Goal: Navigation & Orientation: Find specific page/section

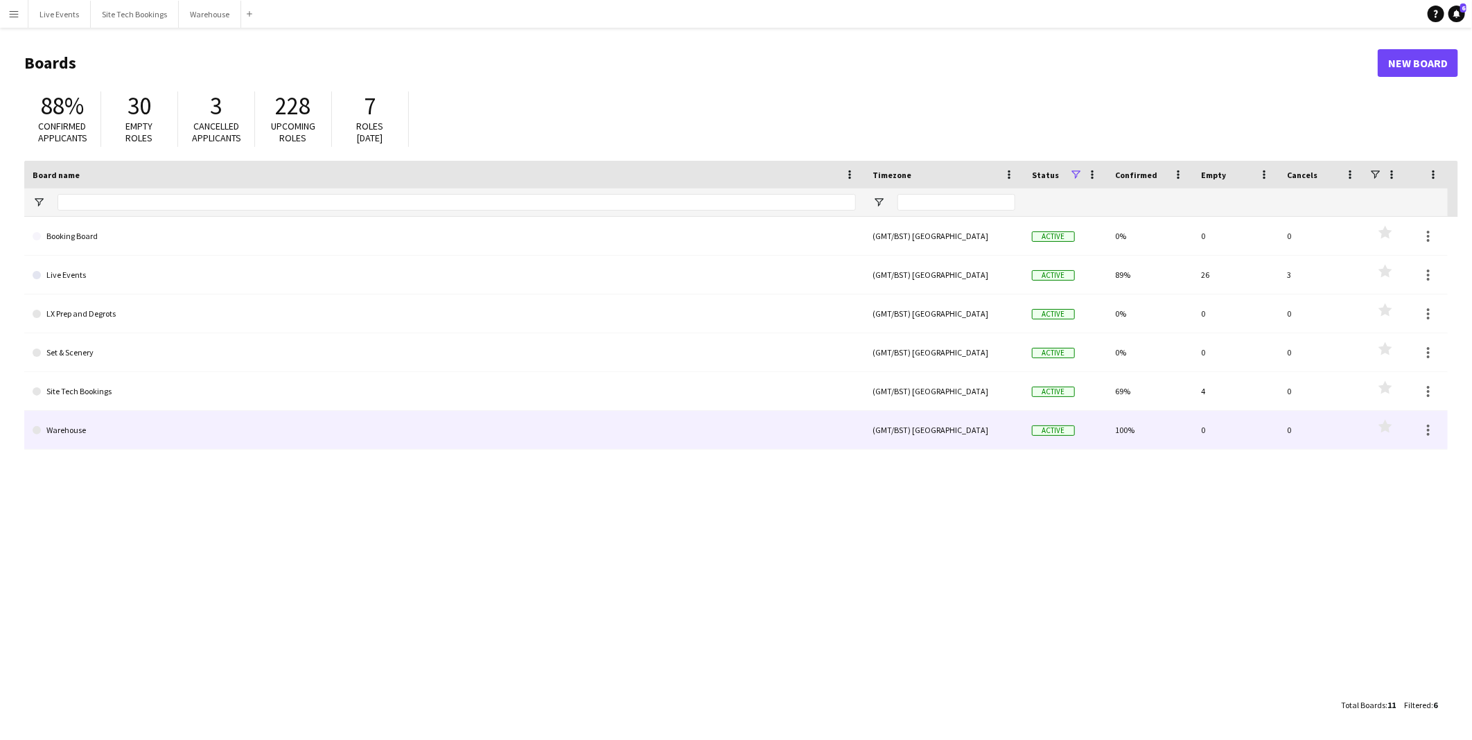
click at [208, 430] on link "Warehouse" at bounding box center [444, 430] width 823 height 39
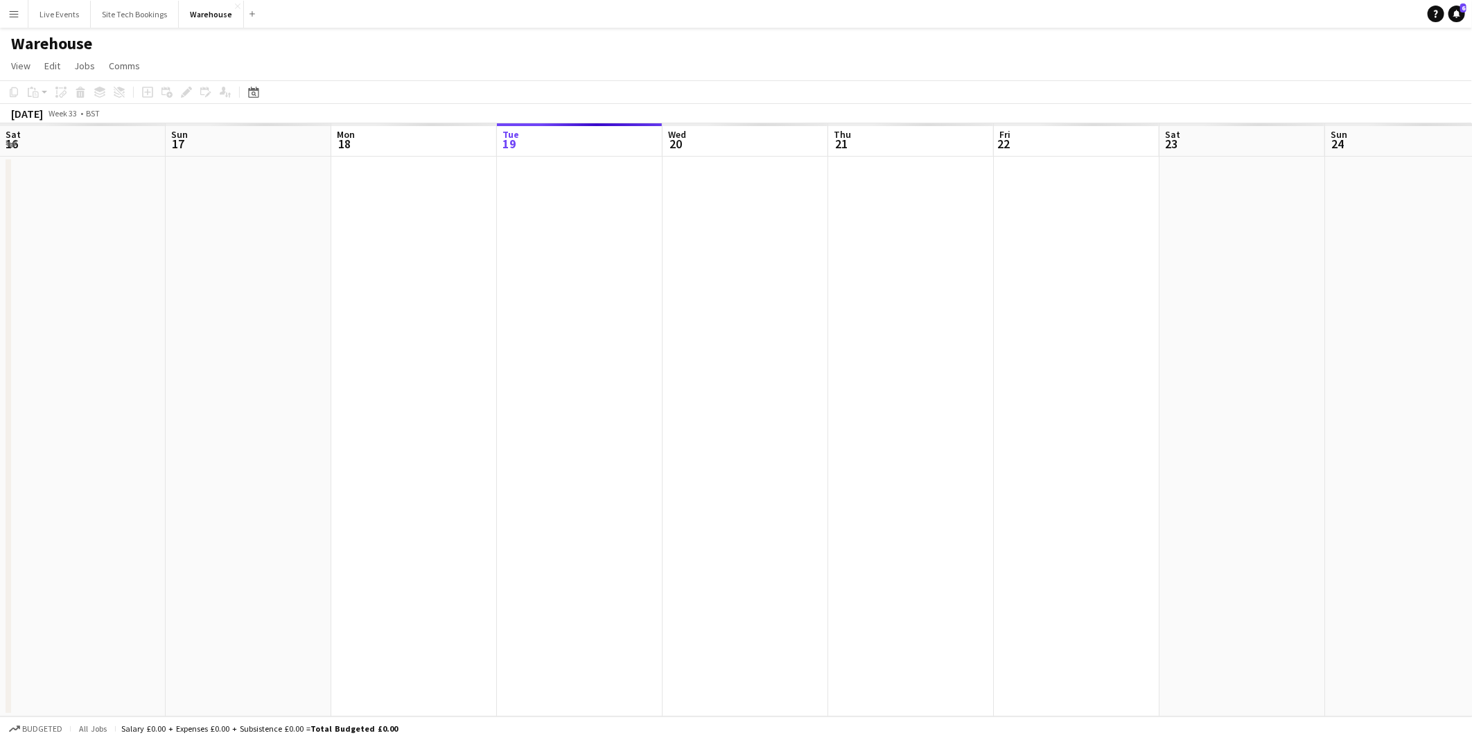
scroll to position [0, 330]
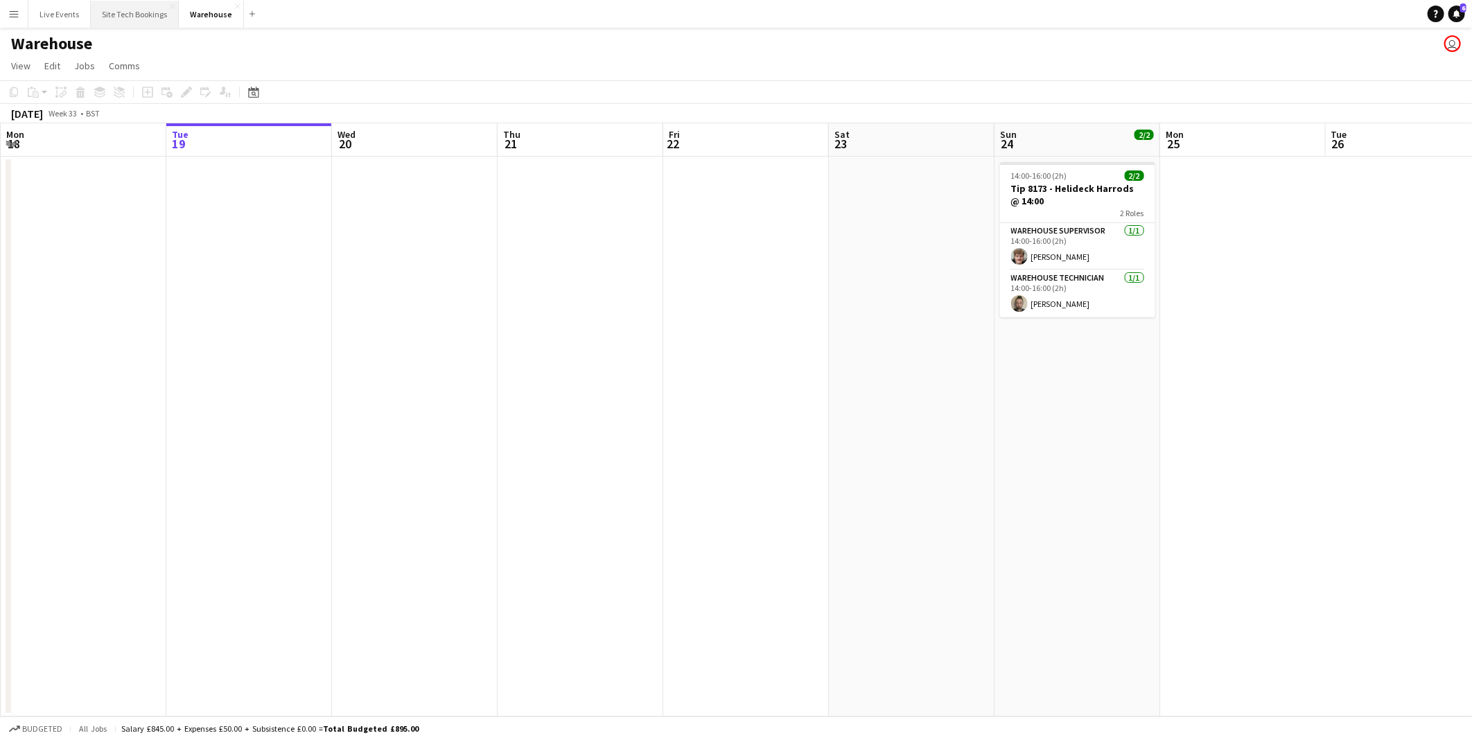
click at [127, 11] on button "Site Tech Bookings Close" at bounding box center [135, 14] width 88 height 27
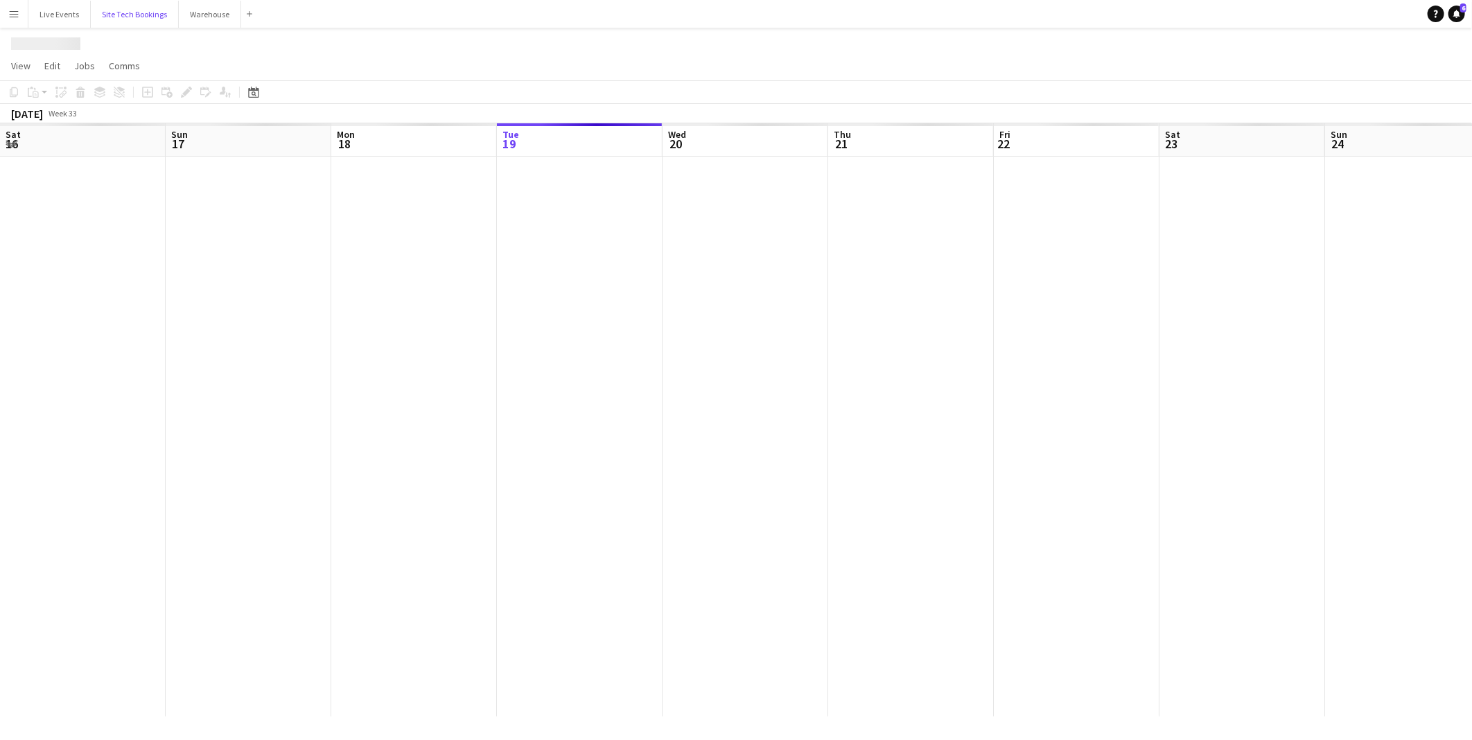
scroll to position [0, 330]
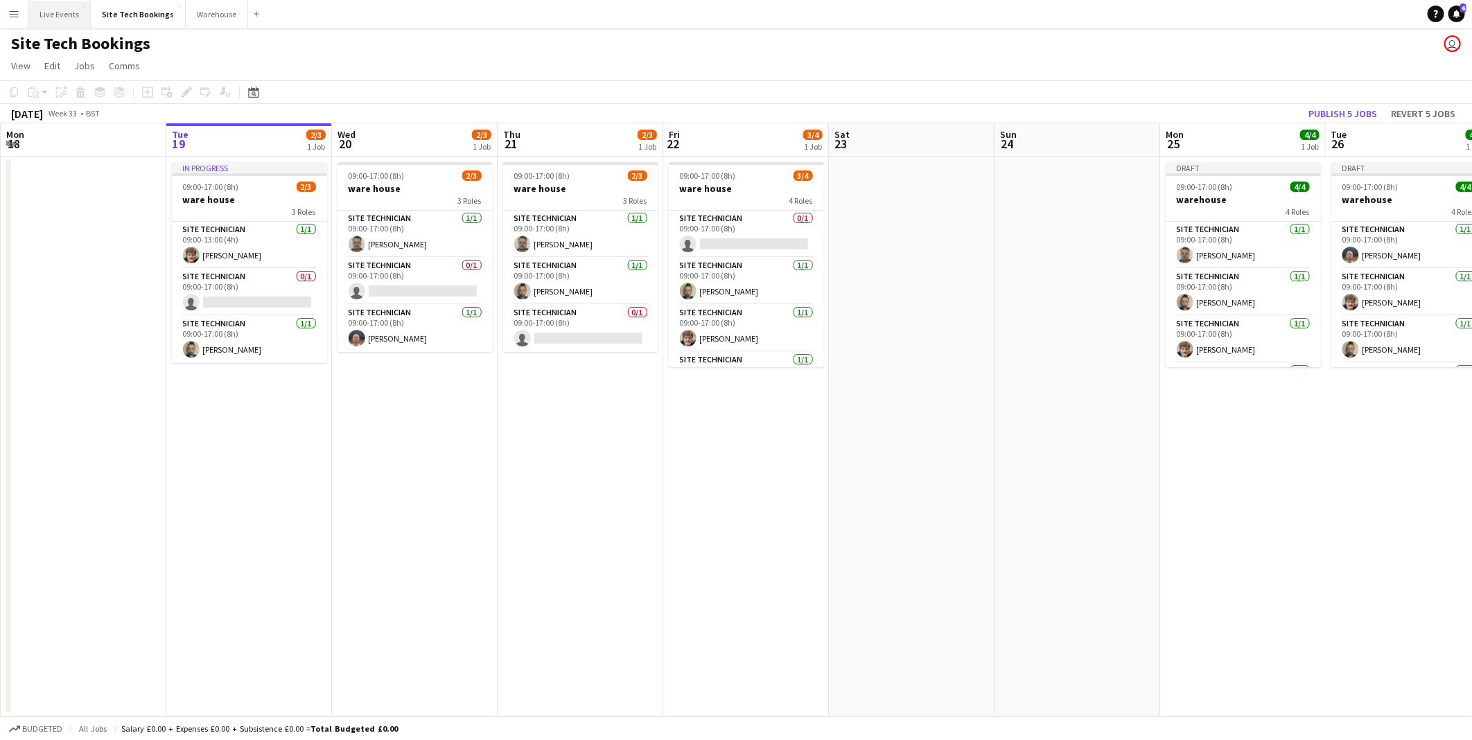
click at [59, 11] on button "Live Events Close" at bounding box center [59, 14] width 62 height 27
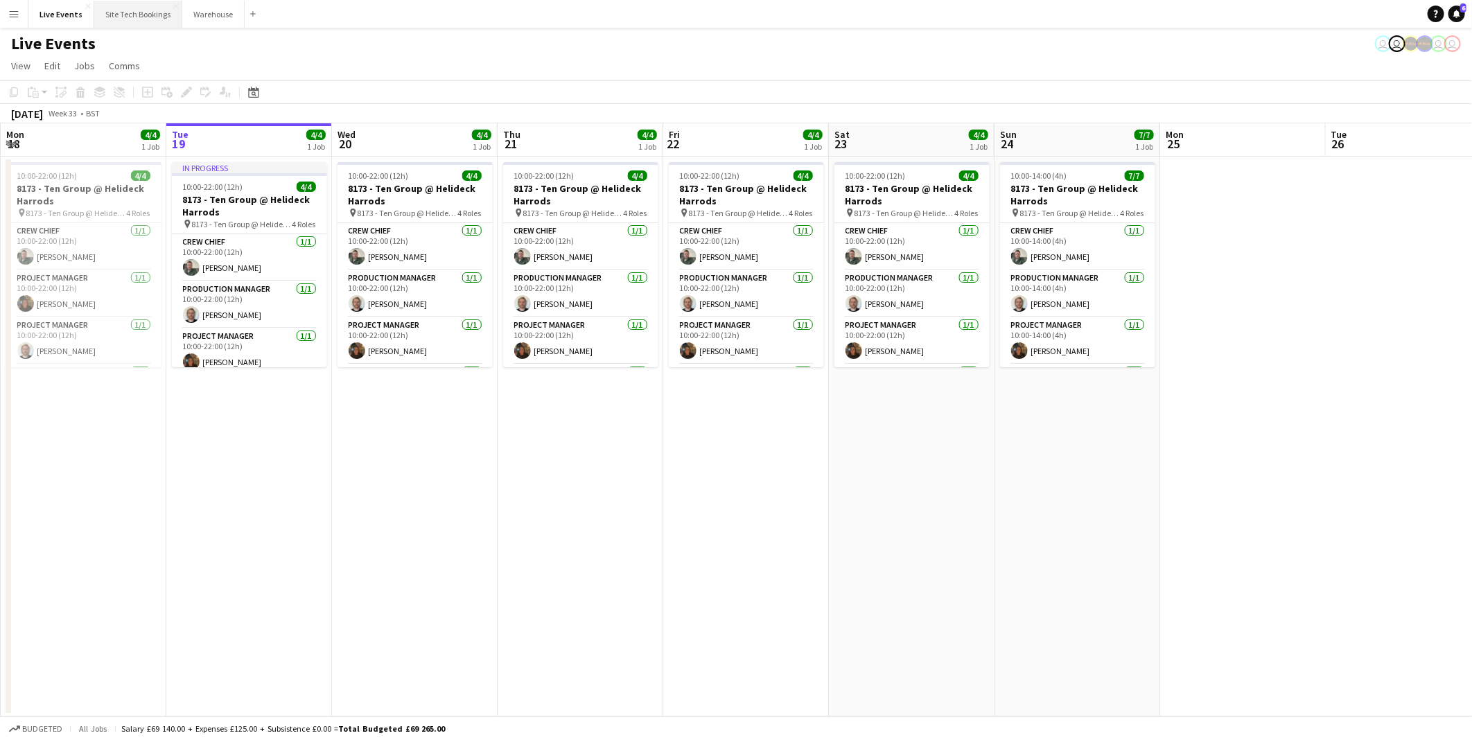
click at [96, 15] on button "Site Tech Bookings Close" at bounding box center [138, 14] width 88 height 27
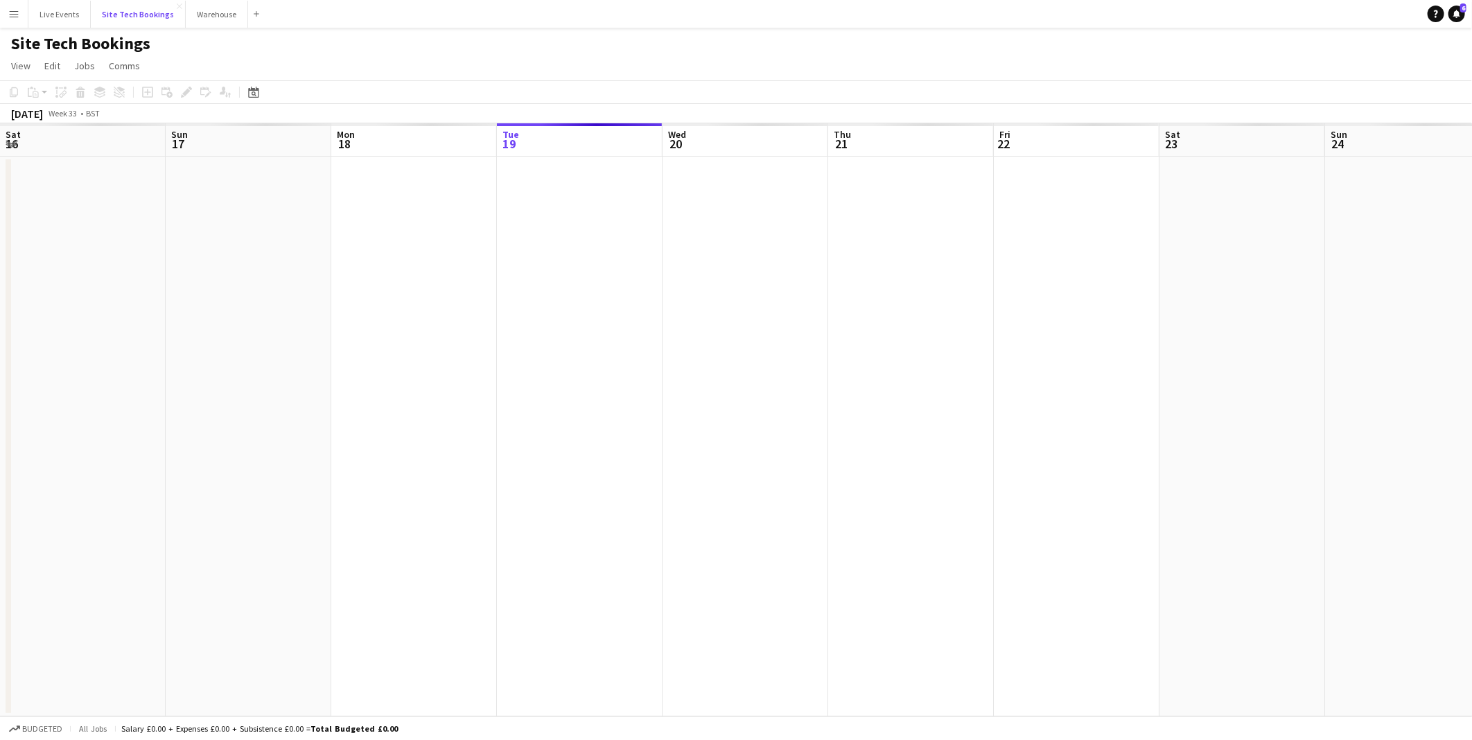
scroll to position [0, 330]
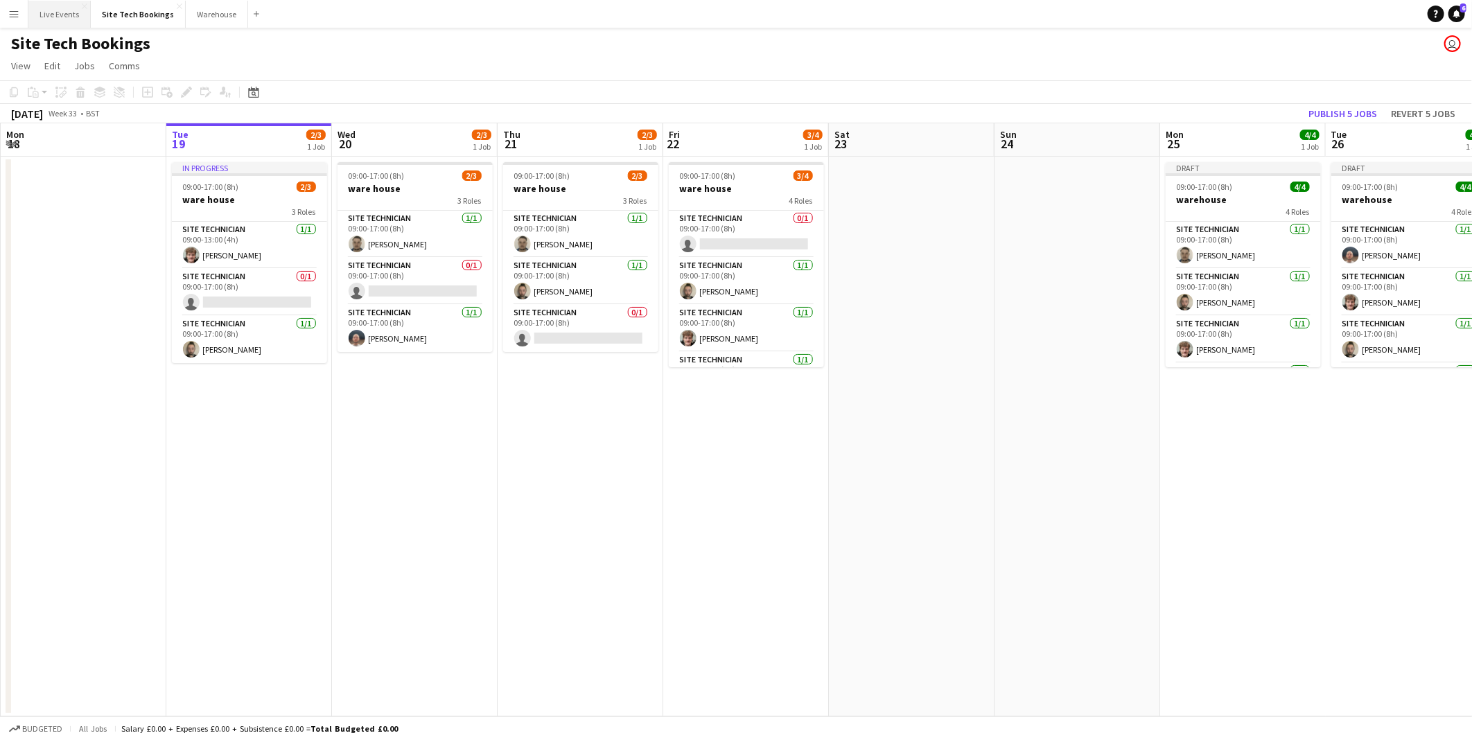
click at [71, 18] on button "Live Events Close" at bounding box center [59, 14] width 62 height 27
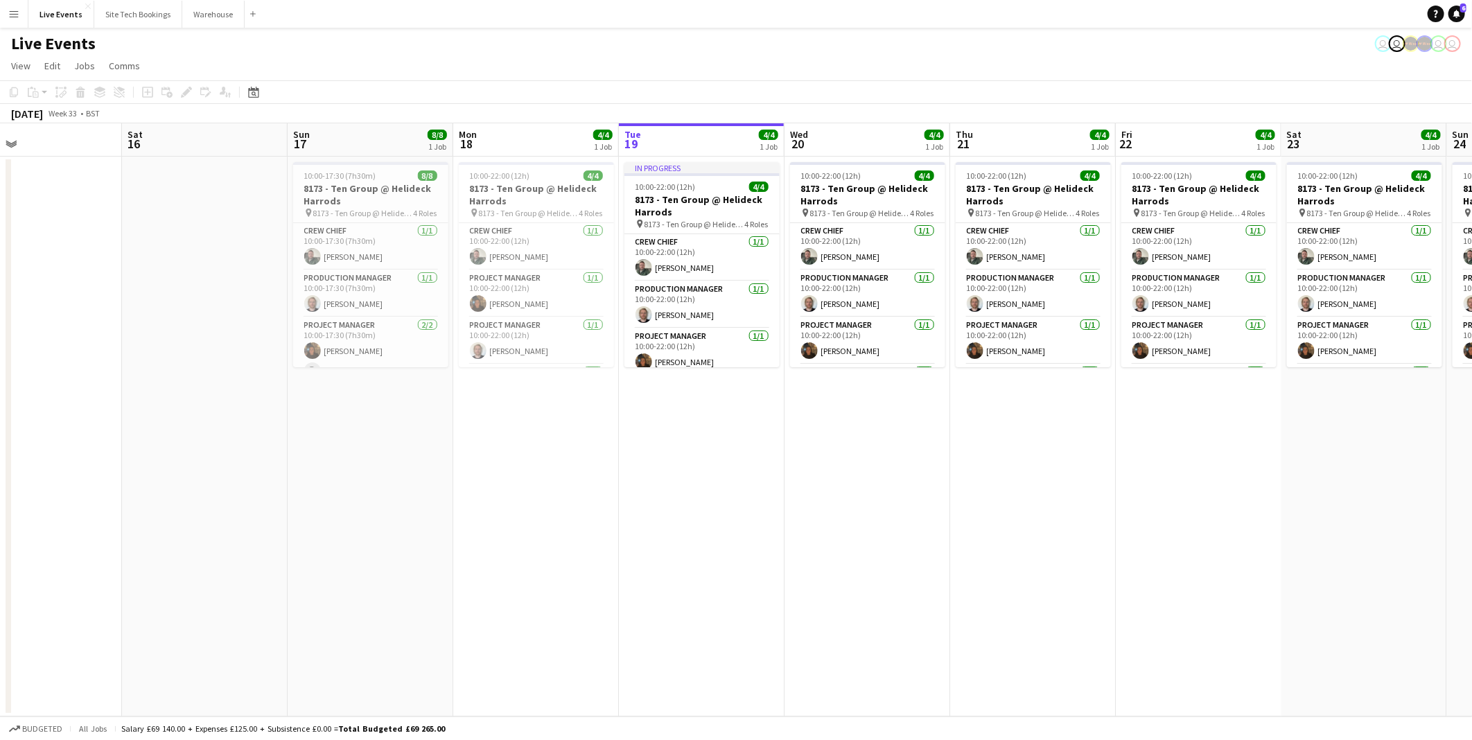
scroll to position [0, 335]
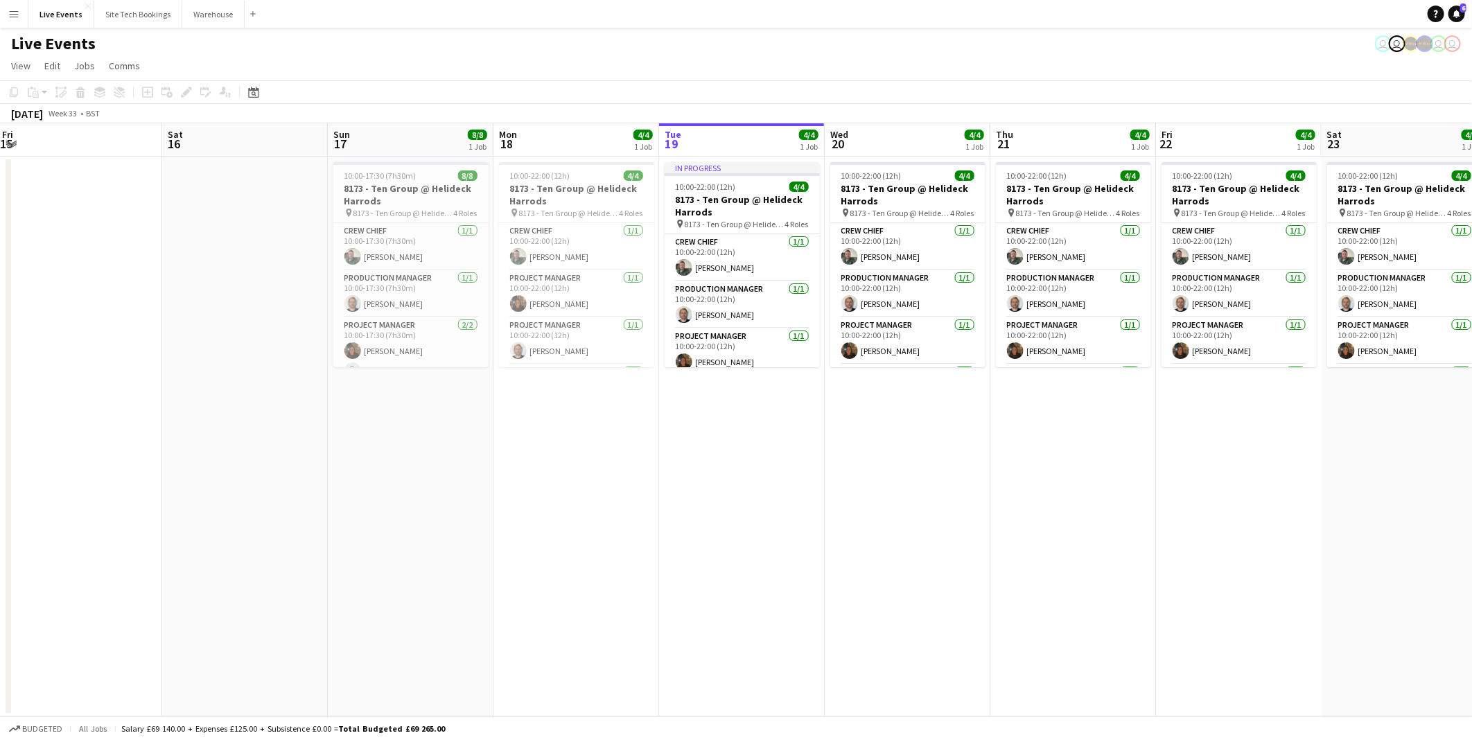
drag, startPoint x: 382, startPoint y: 483, endPoint x: 752, endPoint y: 507, distance: 371.4
click at [752, 507] on app-calendar-viewport "Wed 13 Thu 14 Fri 15 Sat 16 Sun 17 8/8 1 Job Mon 18 4/4 1 Job Tue 19 4/4 1 Job …" at bounding box center [736, 419] width 1472 height 593
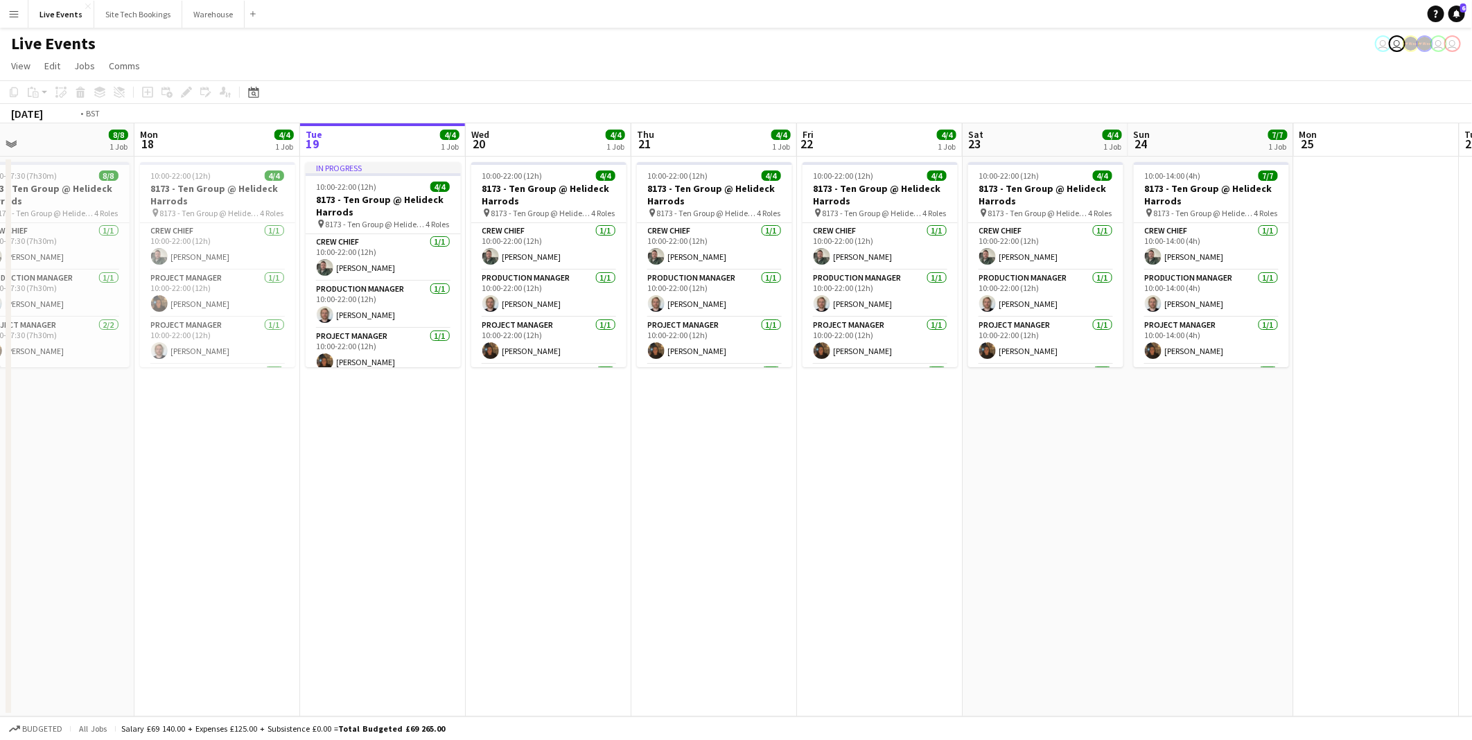
drag, startPoint x: 565, startPoint y: 448, endPoint x: 29, endPoint y: 335, distance: 547.3
click at [29, 335] on app-calendar-viewport "Thu 14 Fri 15 Sat 16 Sun 17 8/8 1 Job Mon 18 4/4 1 Job Tue 19 4/4 1 Job Wed 20 …" at bounding box center [736, 419] width 1472 height 593
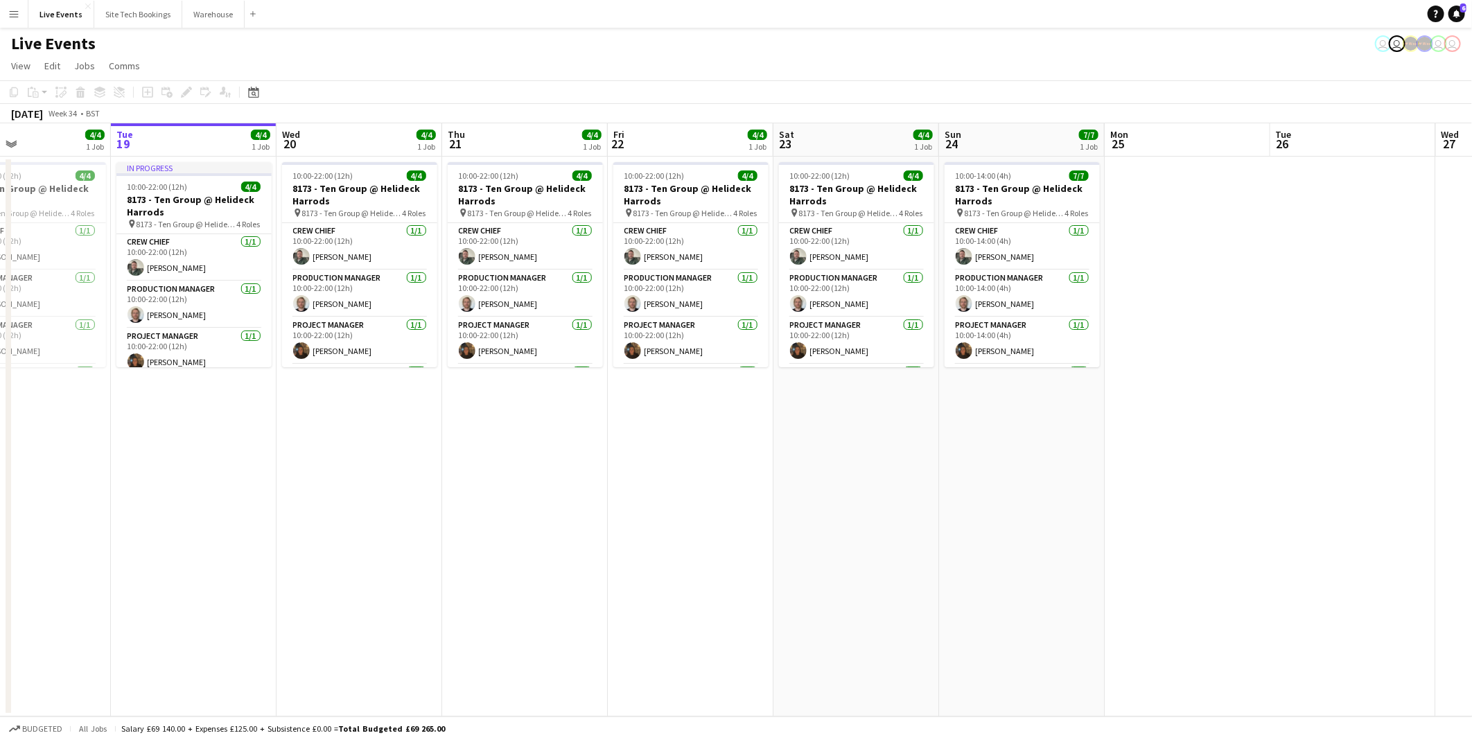
drag, startPoint x: 378, startPoint y: 386, endPoint x: 412, endPoint y: 384, distance: 34.0
click at [227, 377] on app-calendar-viewport "Sat 16 Sun 17 8/8 1 Job Mon 18 4/4 1 Job Tue 19 4/4 1 Job Wed 20 4/4 1 Job Thu …" at bounding box center [736, 419] width 1472 height 593
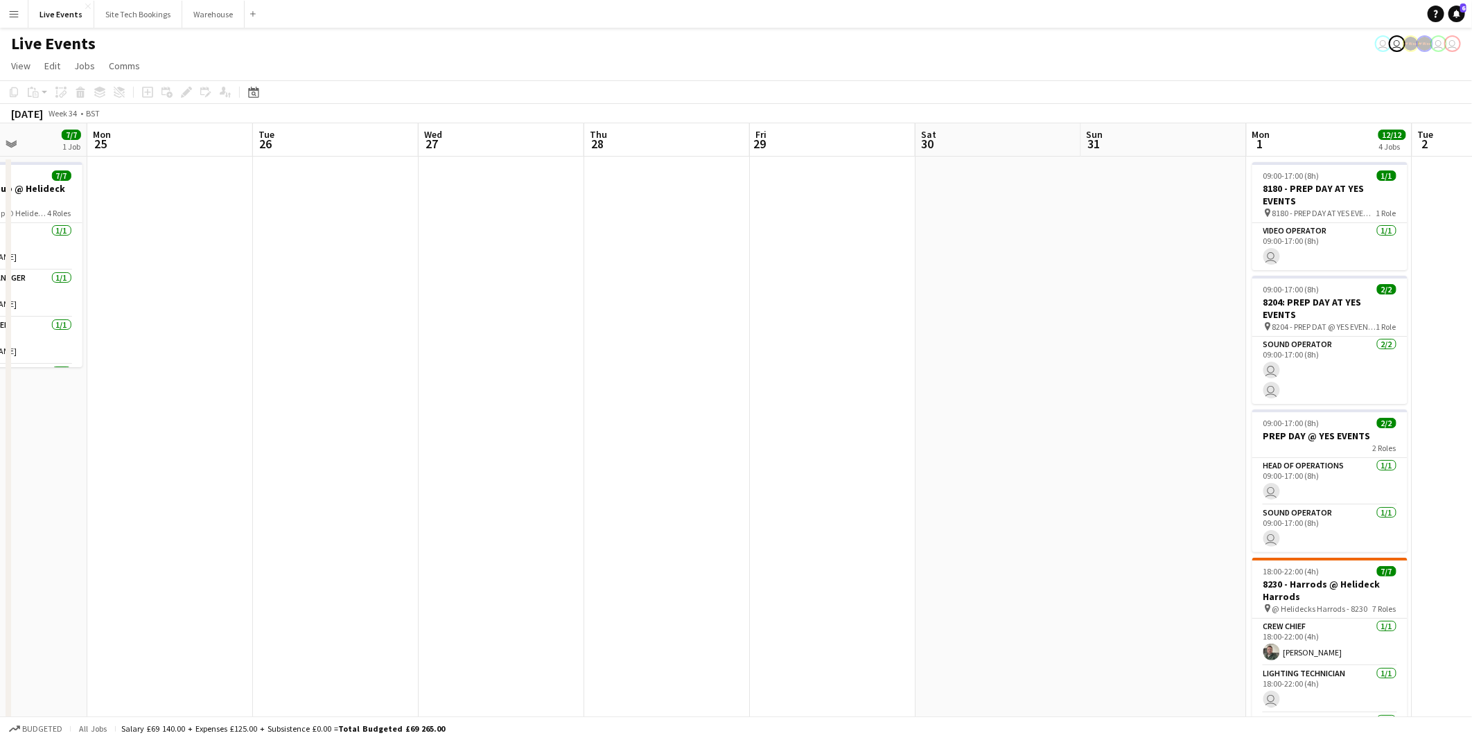
drag, startPoint x: 829, startPoint y: 421, endPoint x: 427, endPoint y: 341, distance: 409.6
click at [326, 359] on app-calendar-viewport "Thu 21 4/4 1 Job Fri 22 4/4 1 Job Sat 23 4/4 1 Job Sun 24 7/7 1 Job Mon 25 Tue …" at bounding box center [736, 464] width 1472 height 683
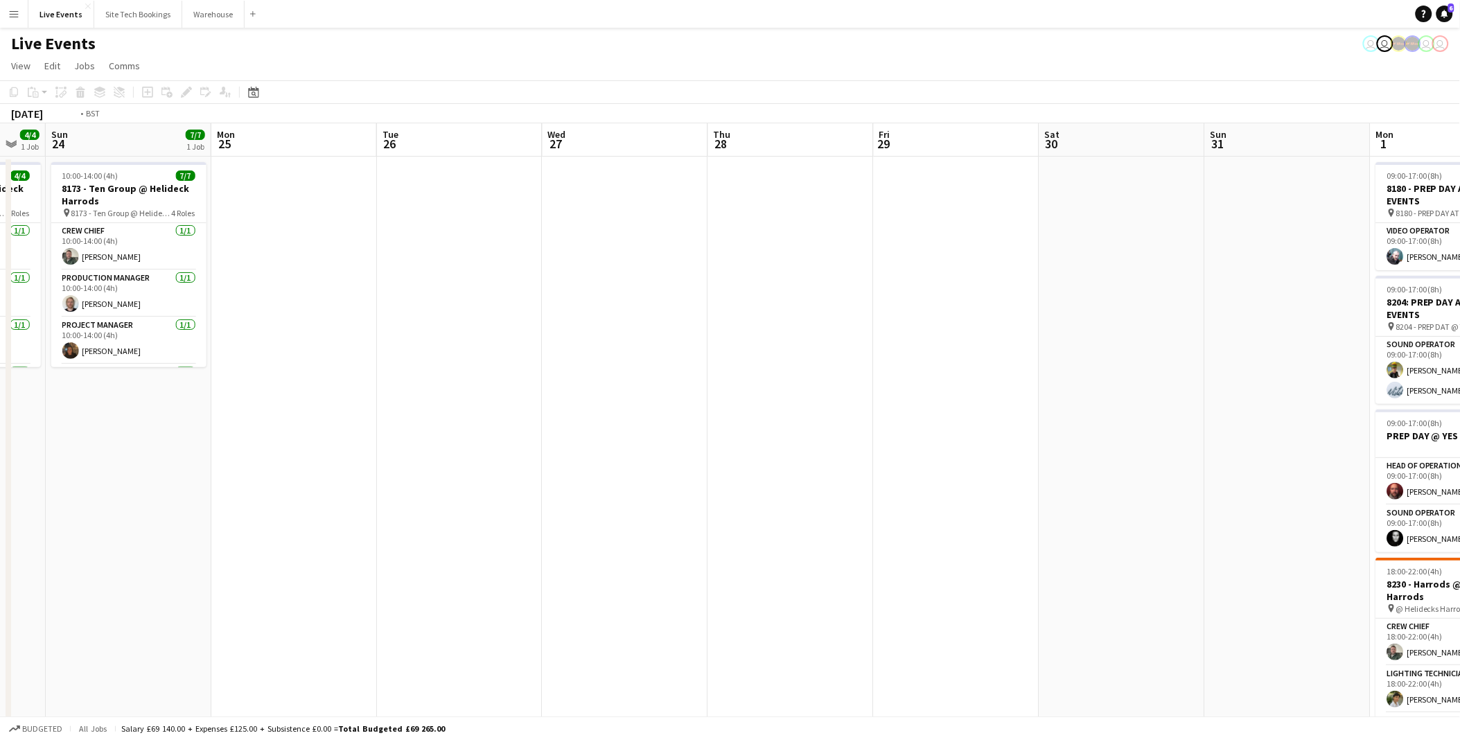
drag, startPoint x: 815, startPoint y: 373, endPoint x: 472, endPoint y: 351, distance: 343.6
click at [472, 351] on app-calendar-viewport "Thu 21 4/4 1 Job Fri 22 4/4 1 Job Sat 23 4/4 1 Job Sun 24 7/7 1 Job Mon 25 Tue …" at bounding box center [730, 632] width 1460 height 1018
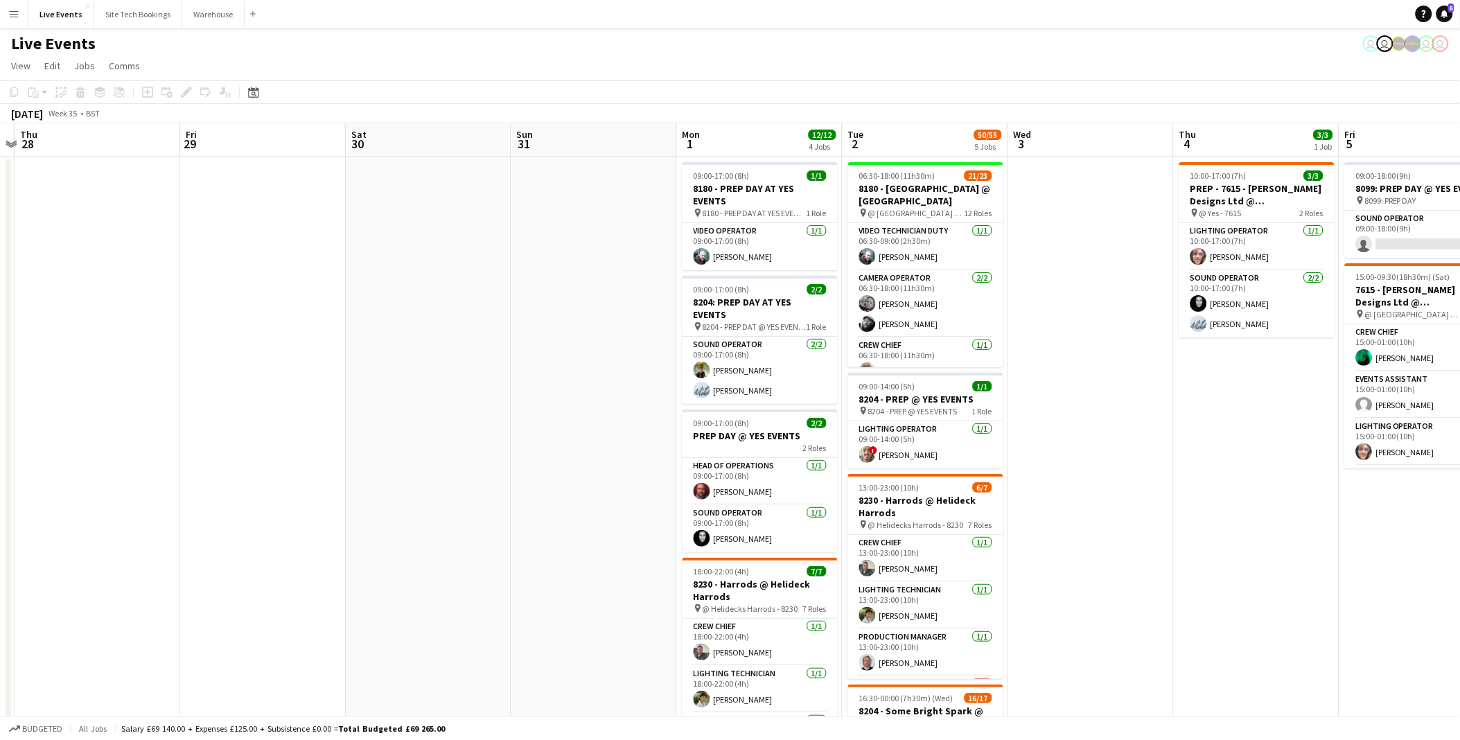
drag, startPoint x: 599, startPoint y: 336, endPoint x: 493, endPoint y: 317, distance: 107.6
click at [493, 317] on app-calendar-viewport "Mon 25 Tue 26 Wed 27 Thu 28 Fri 29 Sat 30 Sun 31 Mon 1 12/12 4 Jobs Tue 2 50/55…" at bounding box center [730, 632] width 1460 height 1018
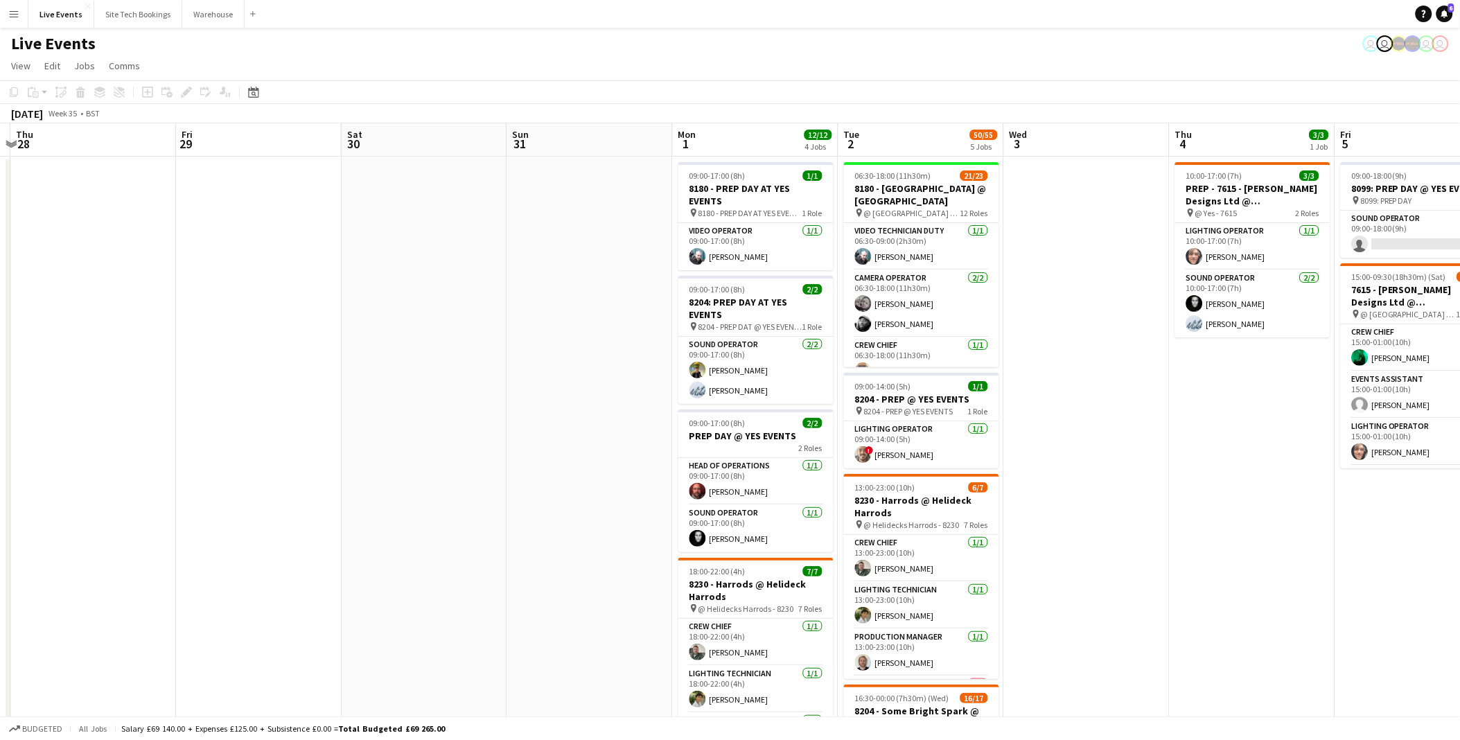
scroll to position [0, 543]
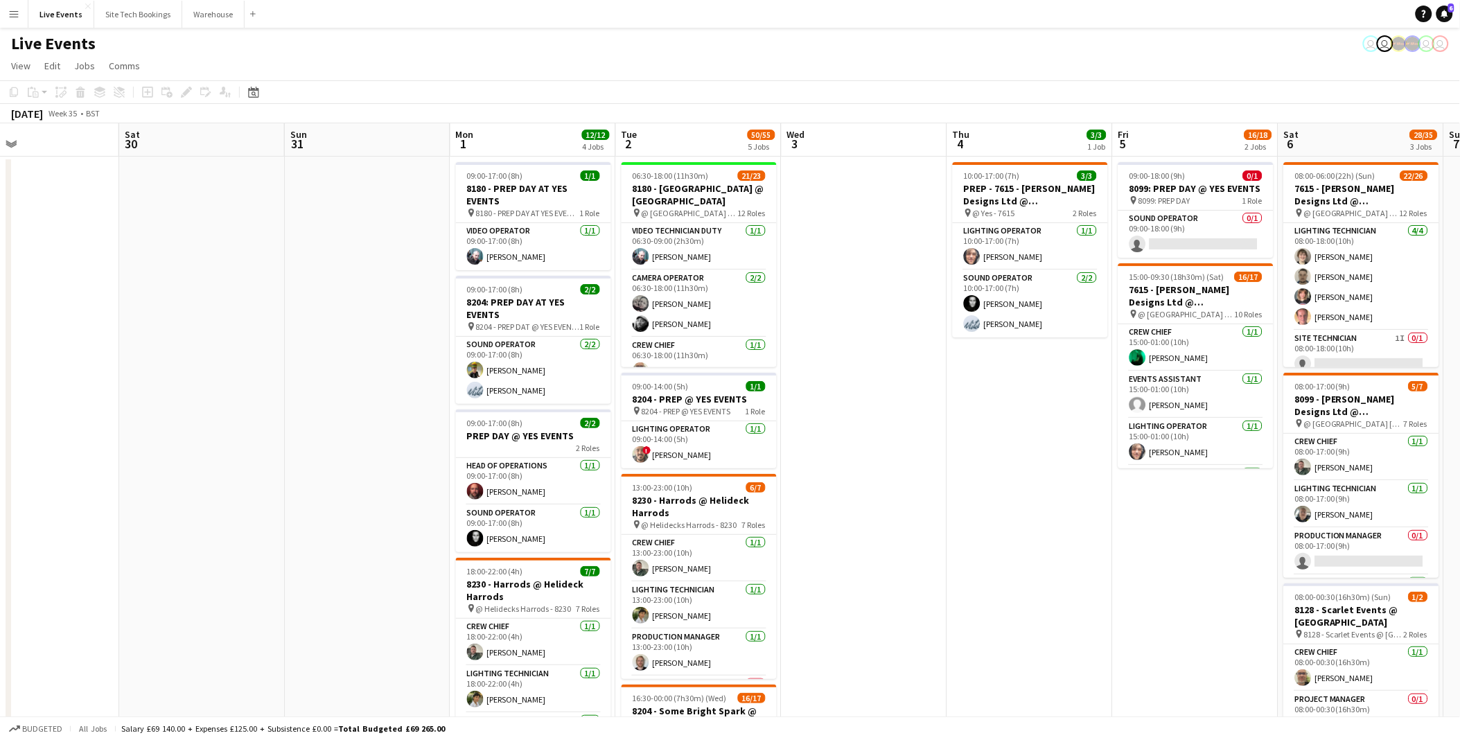
drag, startPoint x: 636, startPoint y: 322, endPoint x: 409, endPoint y: 301, distance: 227.6
click at [409, 301] on app-calendar-viewport "Tue 26 Wed 27 Thu 28 Fri 29 Sat 30 Sun 31 Mon 1 12/12 4 Jobs Tue 2 50/55 5 Jobs…" at bounding box center [730, 632] width 1460 height 1018
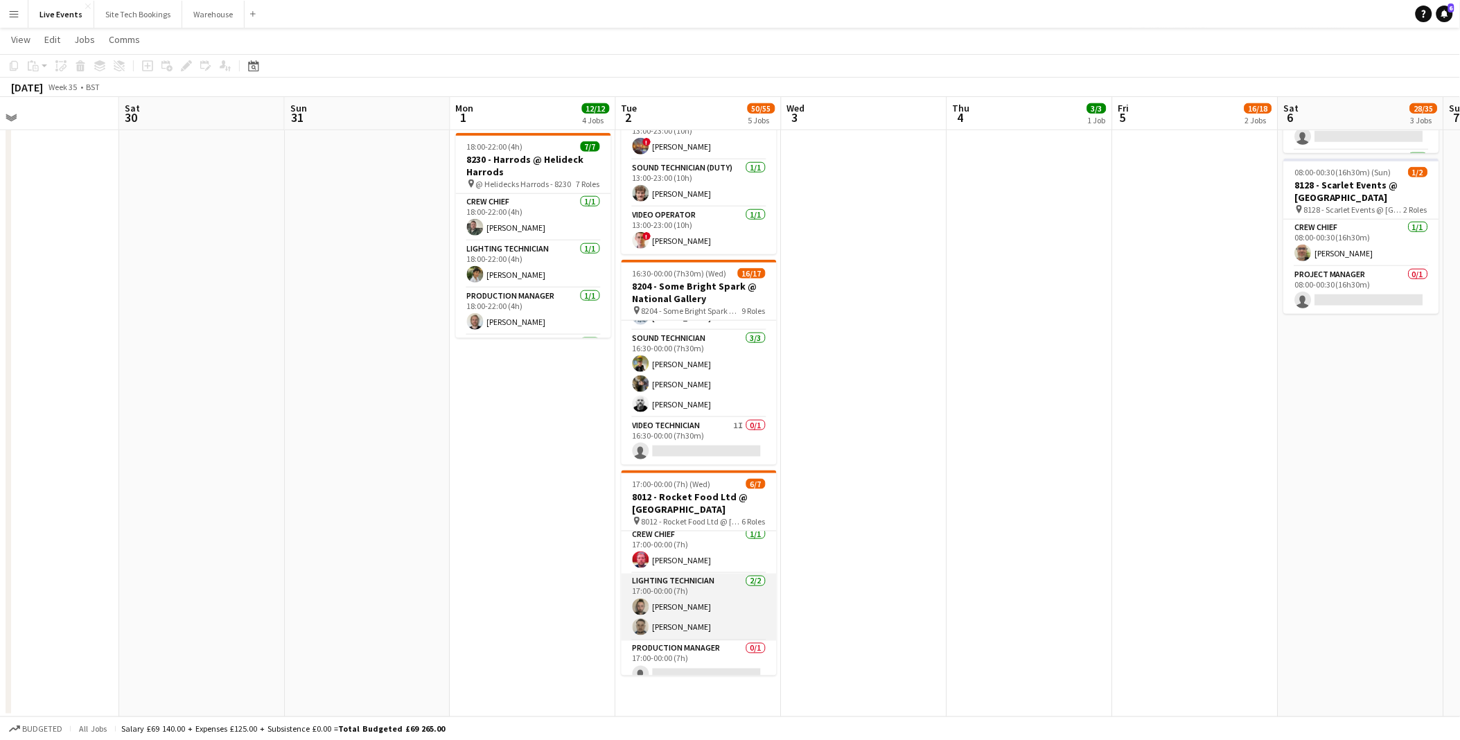
scroll to position [0, 0]
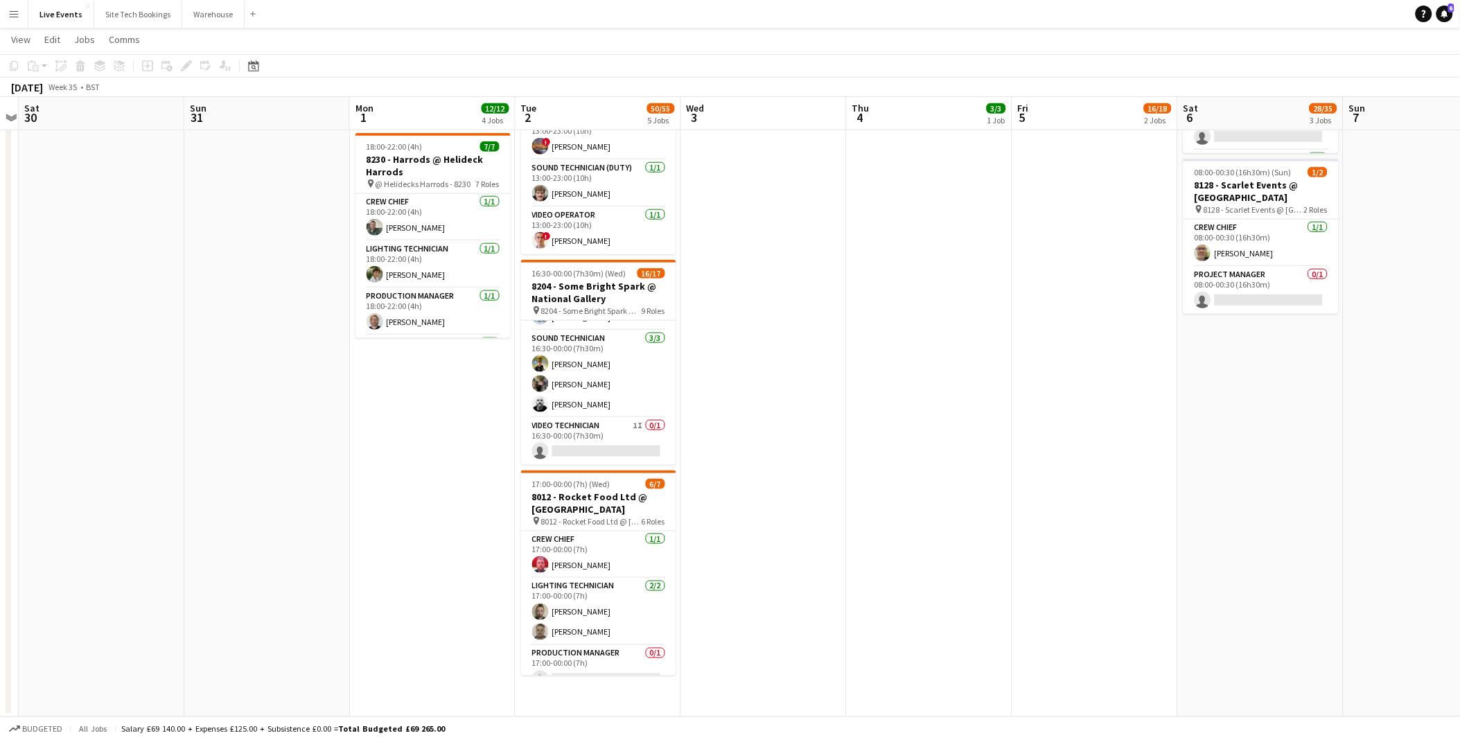
drag, startPoint x: 804, startPoint y: 545, endPoint x: 536, endPoint y: 547, distance: 268.1
click at [536, 547] on app-calendar-viewport "Wed 27 Thu 28 Fri 29 Sat 30 Sun 31 Mon 1 12/12 4 Jobs Tue 2 50/55 5 Jobs Wed 3 …" at bounding box center [730, 174] width 1460 height 1086
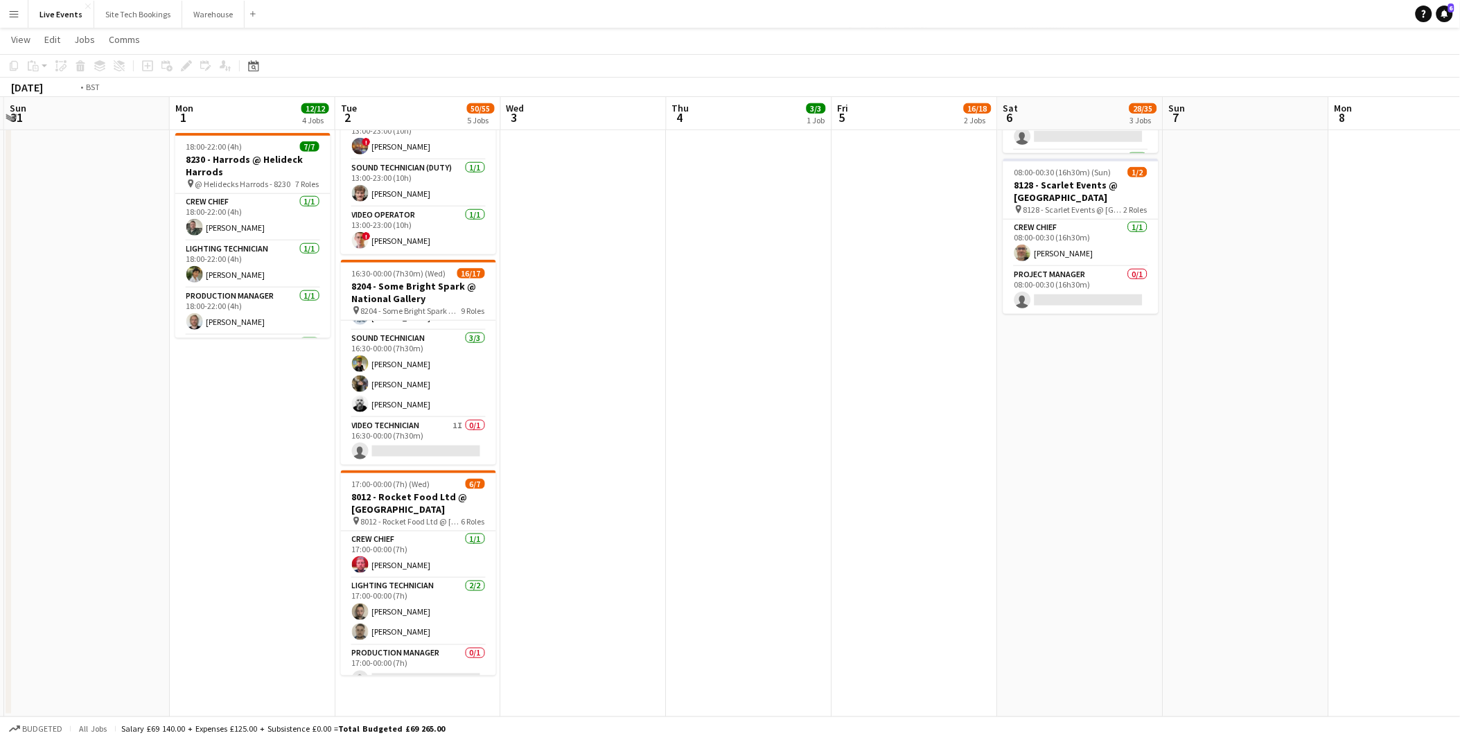
drag, startPoint x: 826, startPoint y: 531, endPoint x: 610, endPoint y: 523, distance: 216.3
click at [610, 523] on app-calendar-viewport "Thu 28 Fri 29 Sat 30 Sun 31 Mon 1 12/12 4 Jobs Tue 2 50/55 5 Jobs Wed 3 Thu 4 3…" at bounding box center [730, 174] width 1460 height 1086
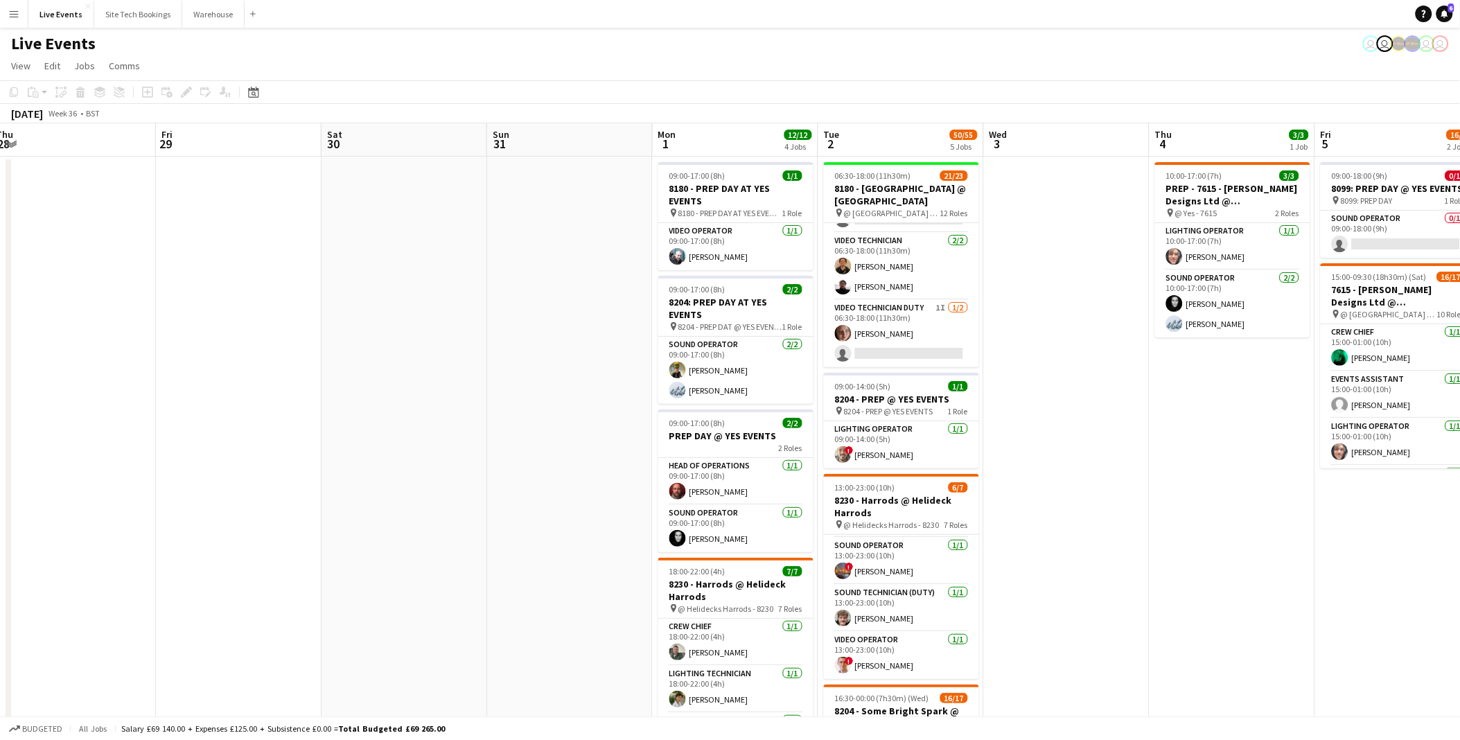
scroll to position [0, 315]
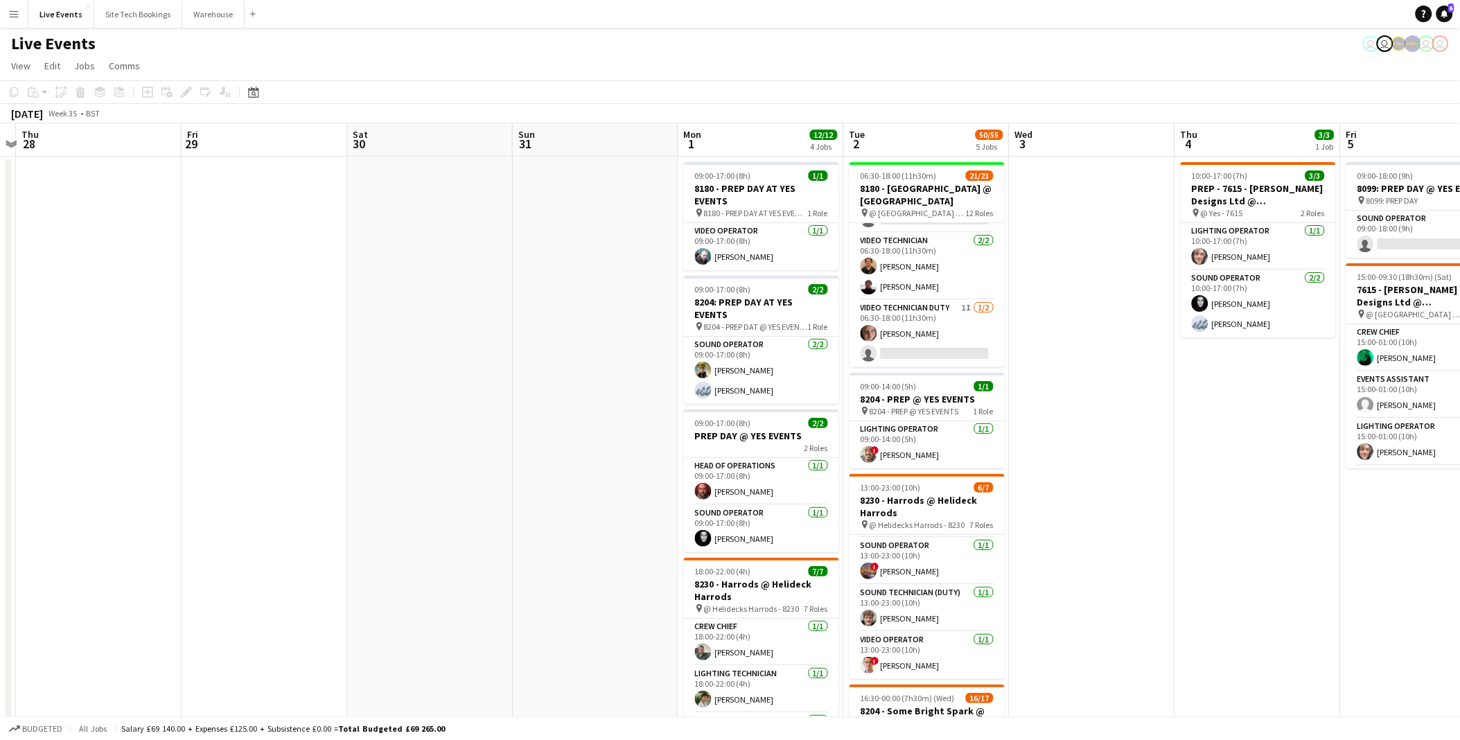
drag, startPoint x: 392, startPoint y: 384, endPoint x: 1104, endPoint y: 427, distance: 713.5
click at [1104, 427] on app-calendar-viewport "Tue 26 Wed 27 Thu 28 Fri 29 Sat 30 Sun 31 Mon 1 12/12 4 Jobs Tue 2 50/55 5 Jobs…" at bounding box center [730, 632] width 1460 height 1018
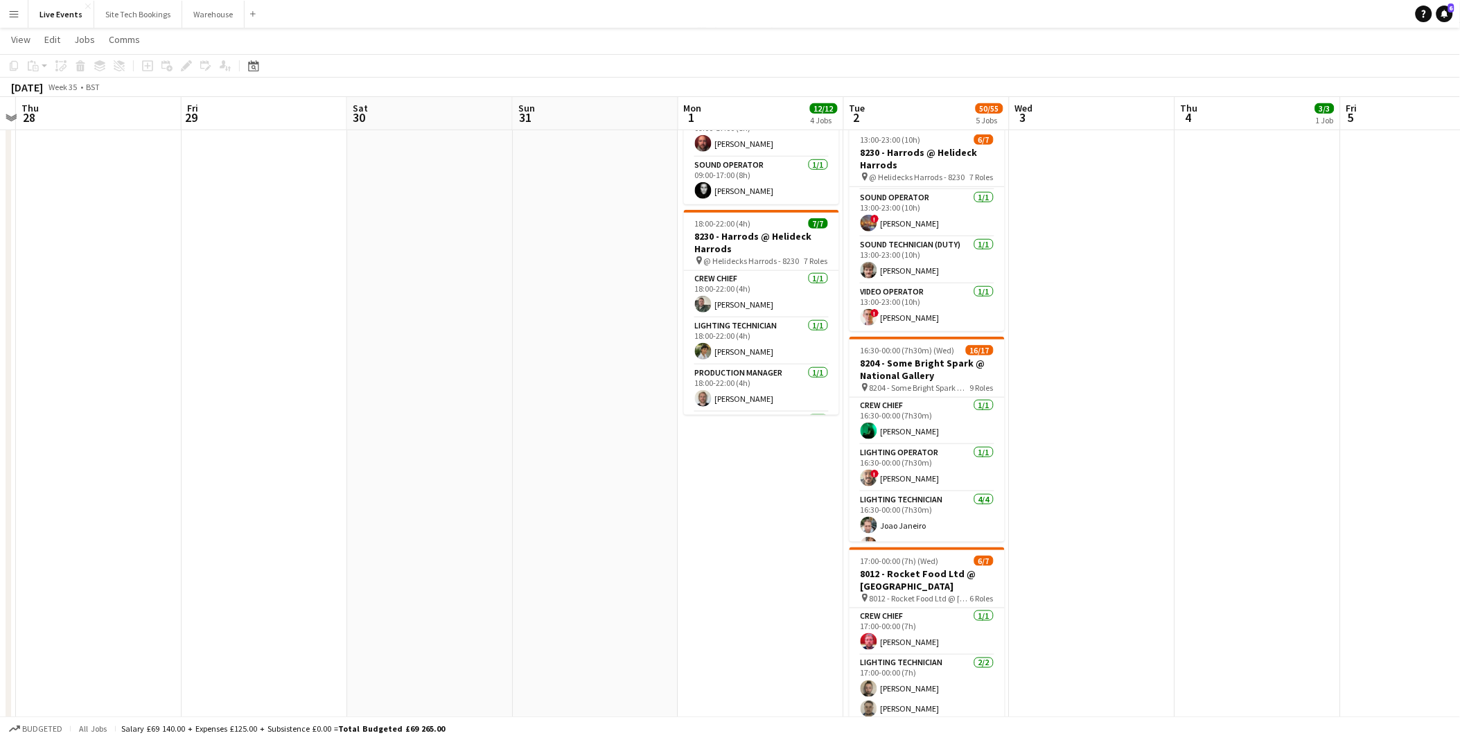
scroll to position [269, 0]
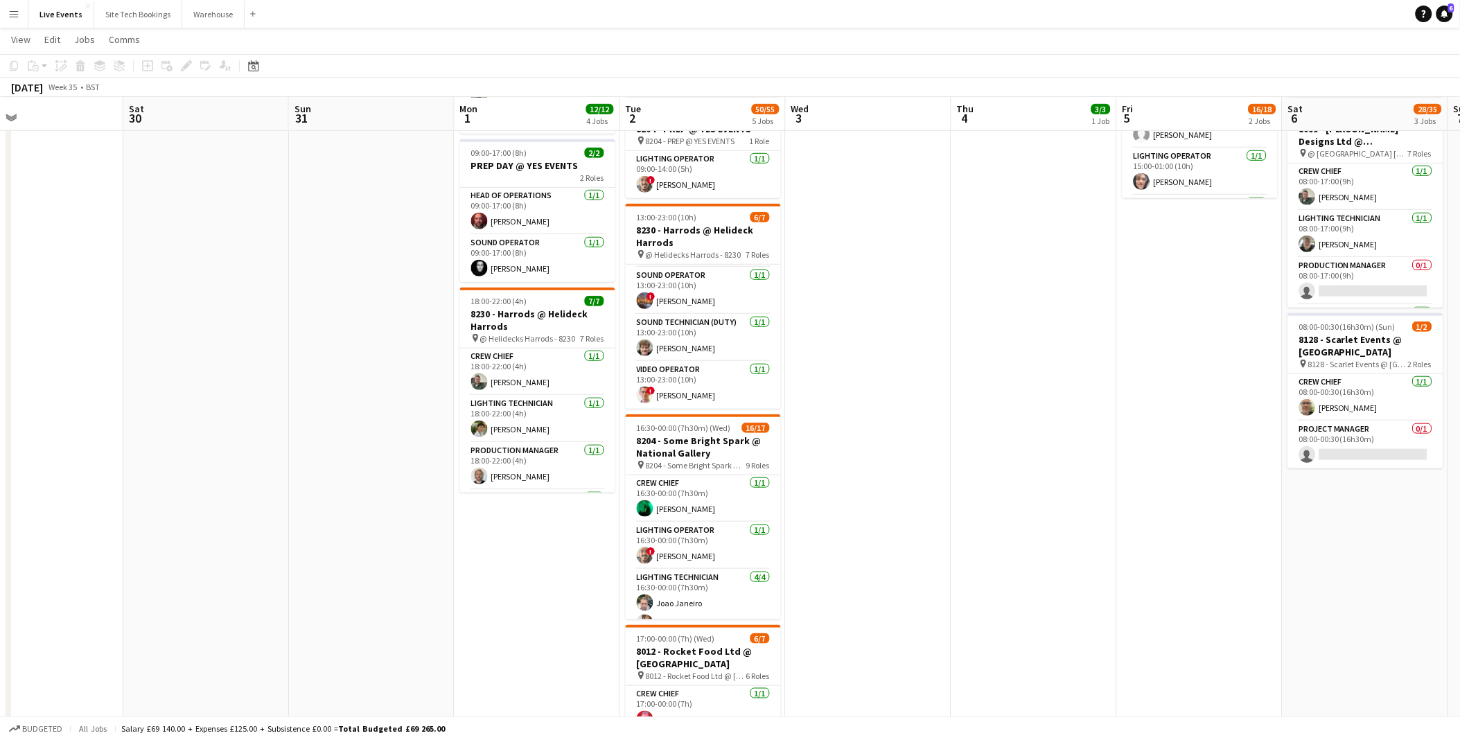
drag, startPoint x: 1129, startPoint y: 449, endPoint x: 739, endPoint y: 479, distance: 391.2
click at [739, 479] on app-calendar-viewport "Tue 26 Wed 27 Thu 28 Fri 29 Sat 30 Sun 31 Mon 1 12/12 4 Jobs Tue 2 50/55 5 Jobs…" at bounding box center [730, 328] width 1460 height 1086
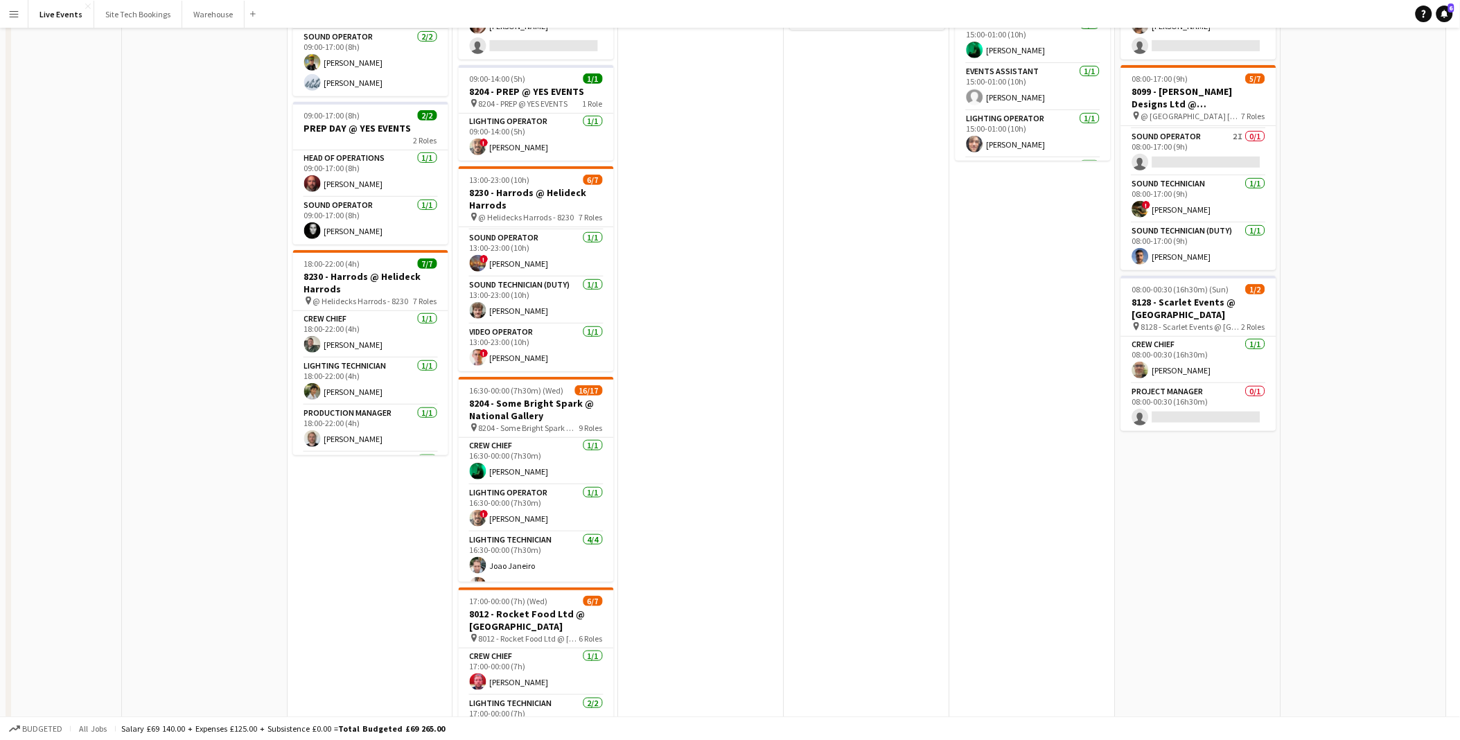
scroll to position [0, 0]
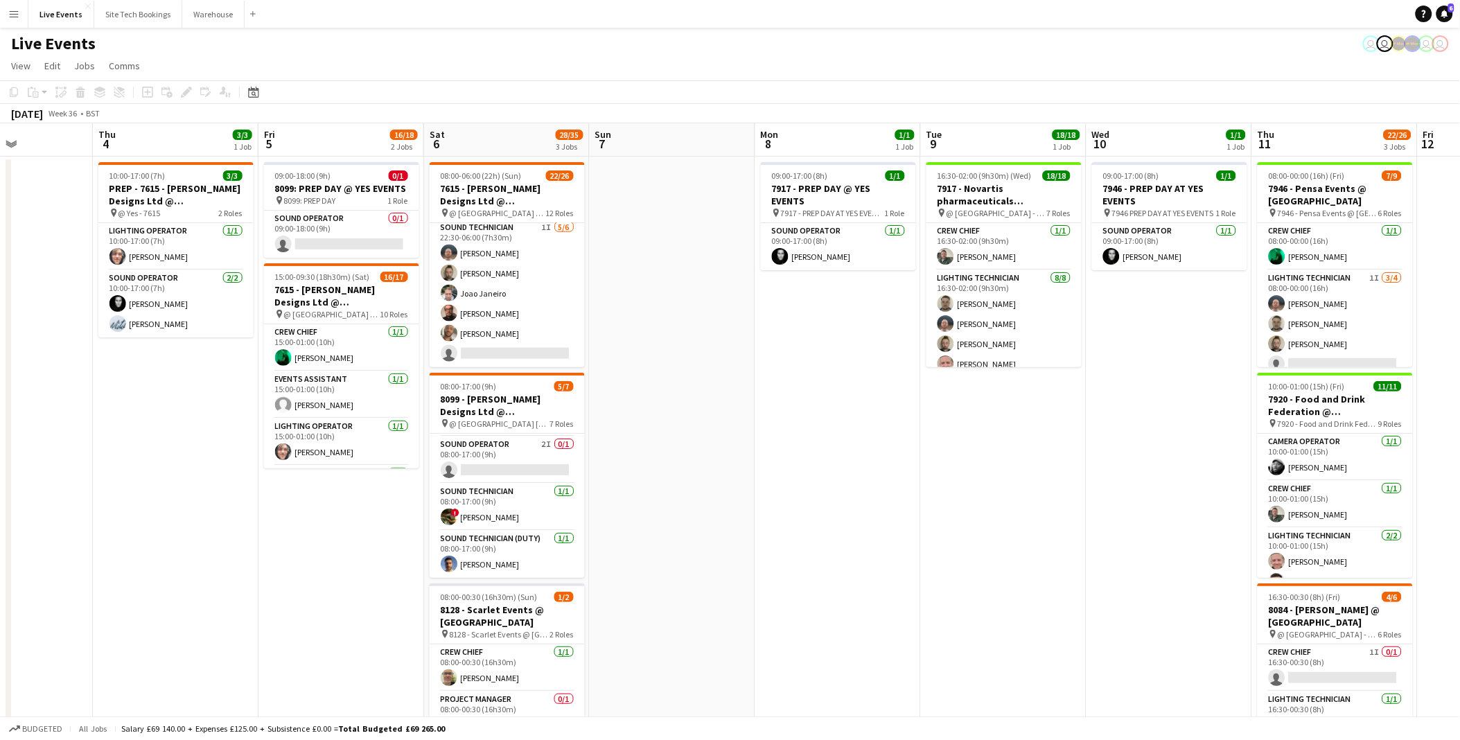
drag, startPoint x: 735, startPoint y: 573, endPoint x: 661, endPoint y: 525, distance: 88.2
click at [335, 585] on app-calendar-viewport "Mon 1 12/12 4 Jobs Tue 2 50/55 5 Jobs Wed 3 Thu 4 3/3 1 Job Fri 5 16/18 2 Jobs …" at bounding box center [730, 632] width 1460 height 1018
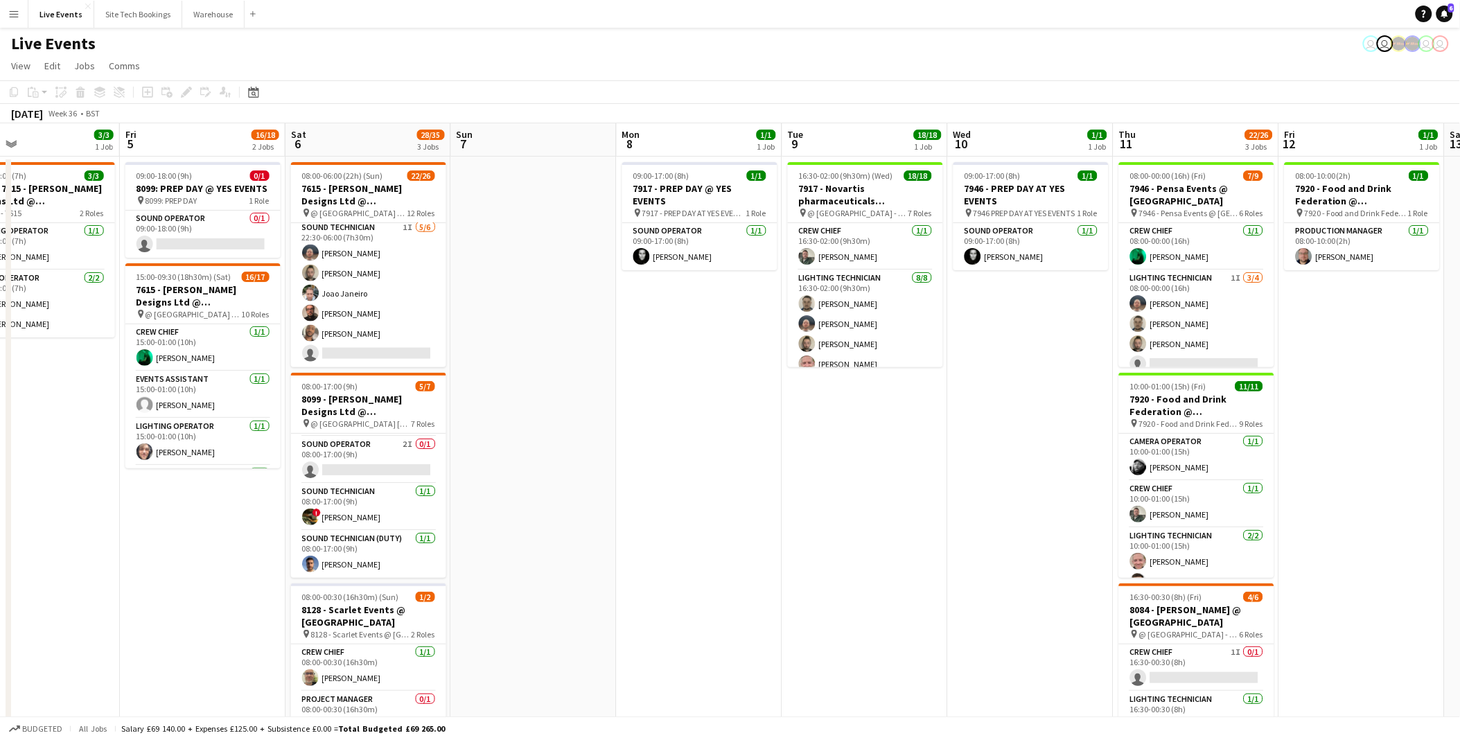
drag, startPoint x: 730, startPoint y: 490, endPoint x: 666, endPoint y: 488, distance: 63.8
click at [666, 488] on app-calendar-viewport "Mon 1 12/12 4 Jobs Tue 2 50/55 5 Jobs Wed 3 Thu 4 3/3 1 Job Fri 5 16/18 2 Jobs …" at bounding box center [730, 632] width 1460 height 1018
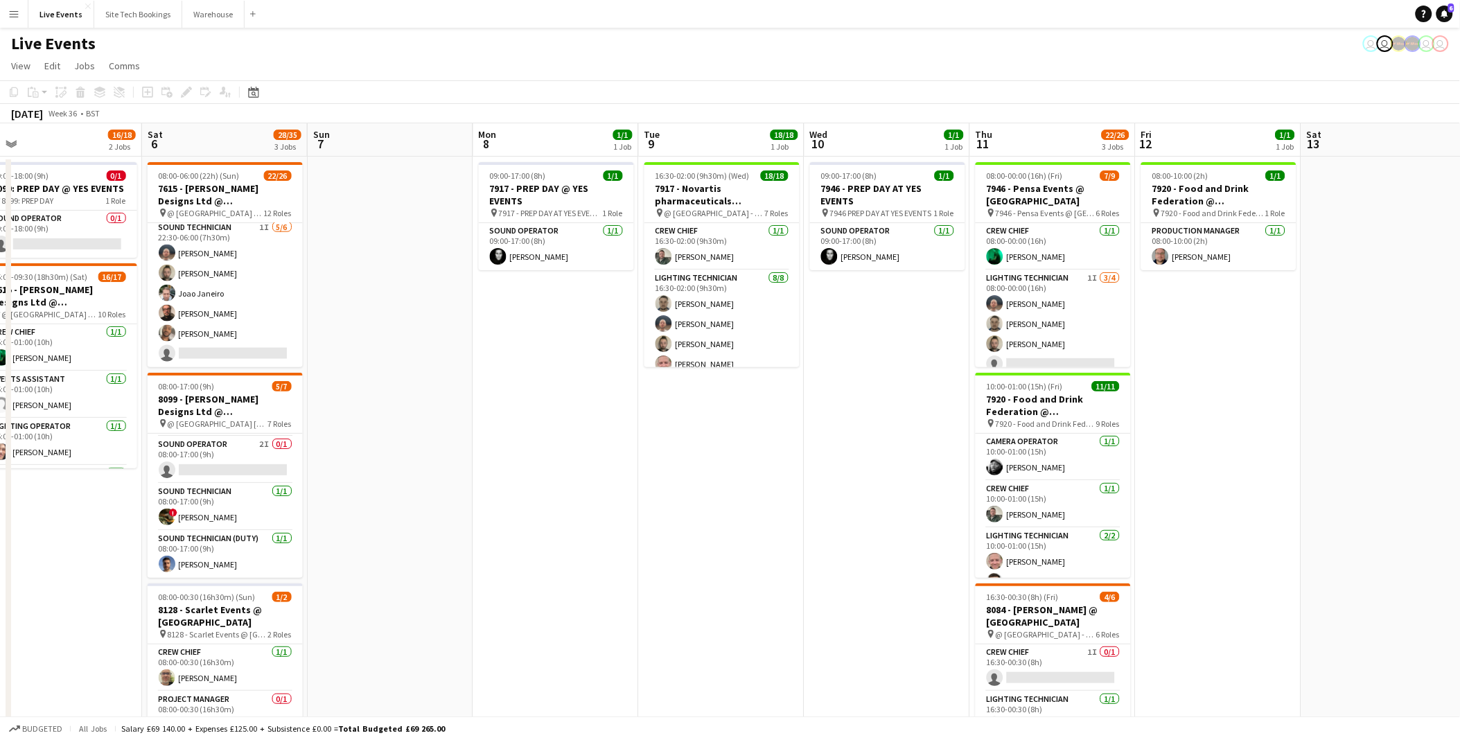
scroll to position [0, 425]
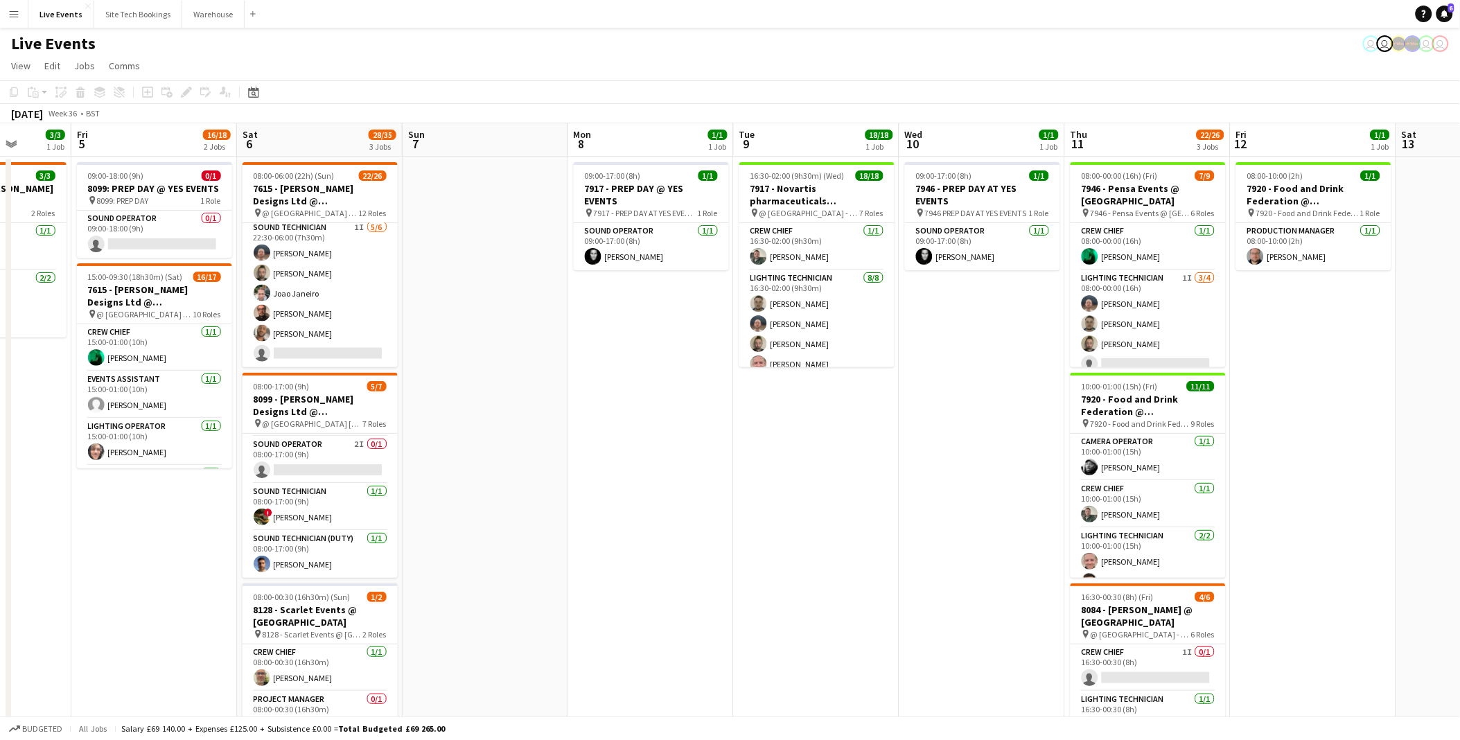
drag, startPoint x: 815, startPoint y: 475, endPoint x: 601, endPoint y: 479, distance: 213.4
click at [601, 479] on app-calendar-viewport "Tue 2 50/55 5 Jobs Wed 3 Thu 4 3/3 1 Job Fri 5 16/18 2 Jobs Sat 6 28/35 3 Jobs …" at bounding box center [730, 632] width 1460 height 1018
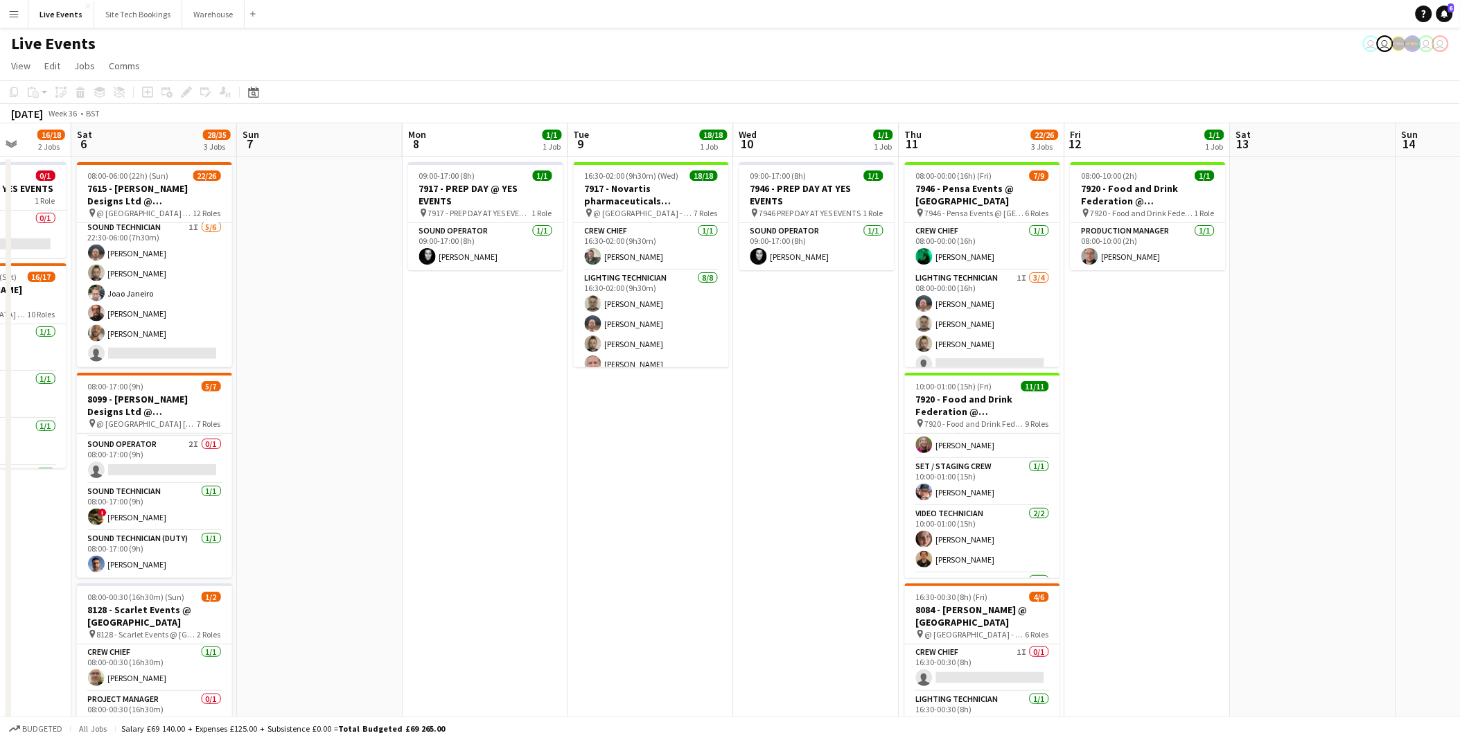
scroll to position [321, 0]
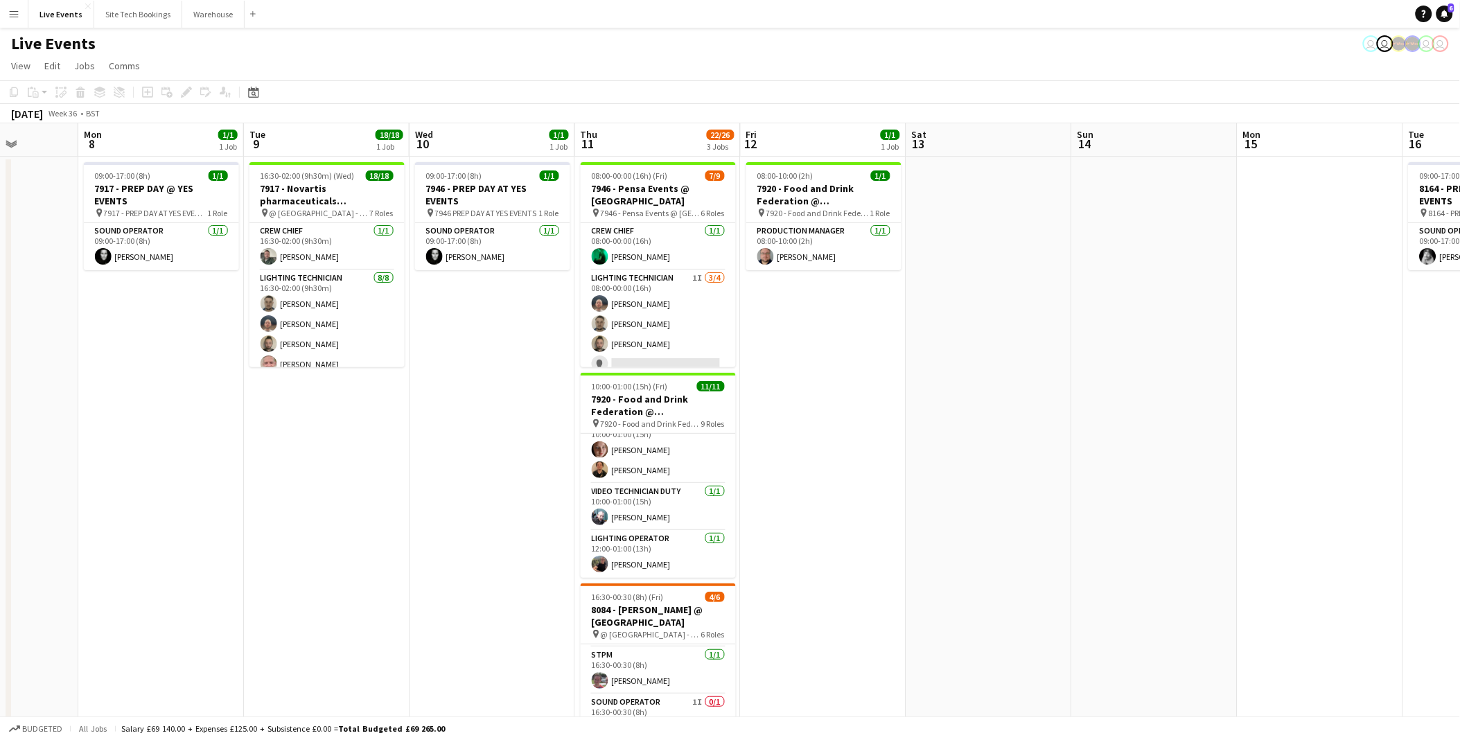
drag, startPoint x: 1113, startPoint y: 629, endPoint x: 788, endPoint y: 592, distance: 326.4
click at [788, 592] on app-calendar-viewport "Fri 5 16/18 2 Jobs Sat 6 28/35 3 Jobs Sun 7 Mon 8 1/1 1 Job Tue 9 18/18 1 Job W…" at bounding box center [730, 632] width 1460 height 1018
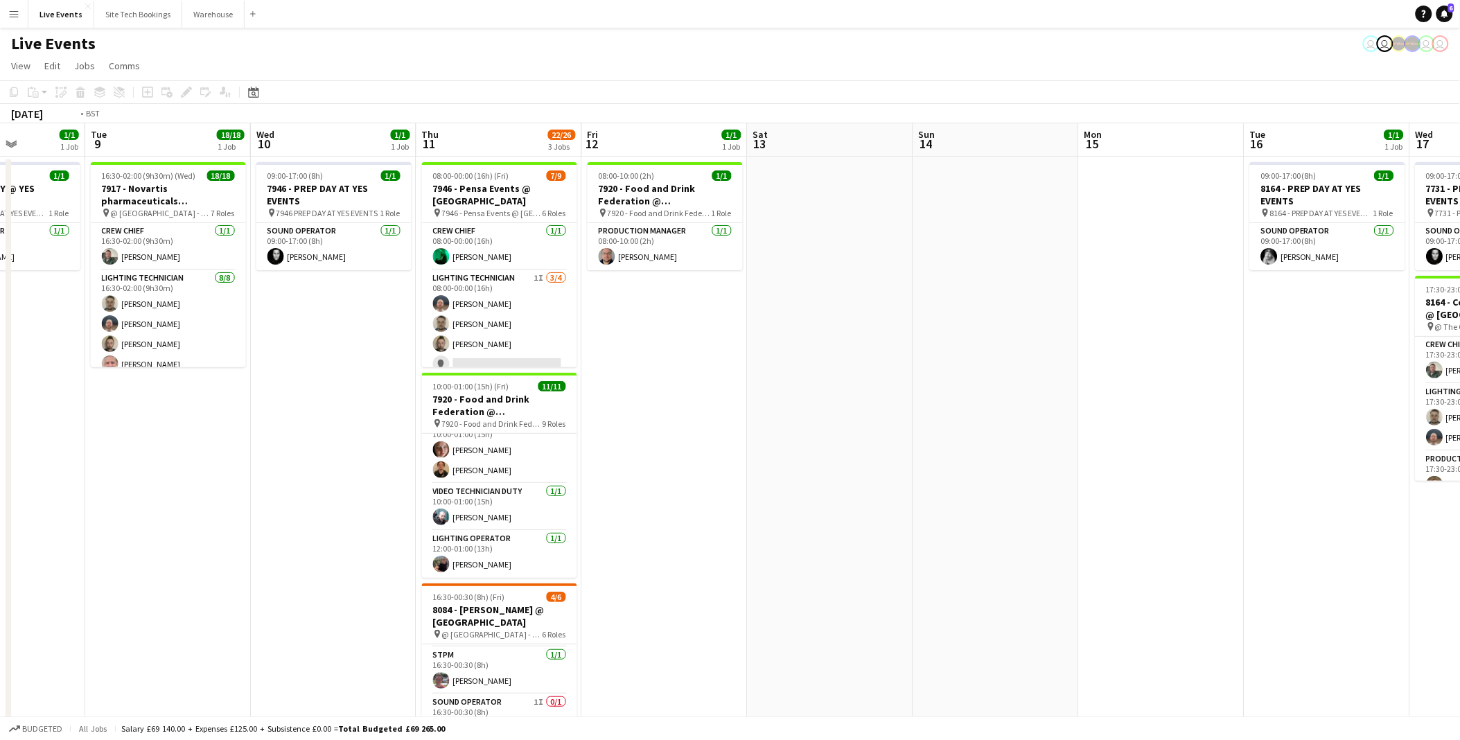
drag, startPoint x: 845, startPoint y: 421, endPoint x: 328, endPoint y: 425, distance: 516.8
click at [328, 425] on app-calendar-viewport "Fri 5 16/18 2 Jobs Sat 6 28/35 3 Jobs Sun 7 Mon 8 1/1 1 Job Tue 9 18/18 1 Job W…" at bounding box center [730, 632] width 1460 height 1018
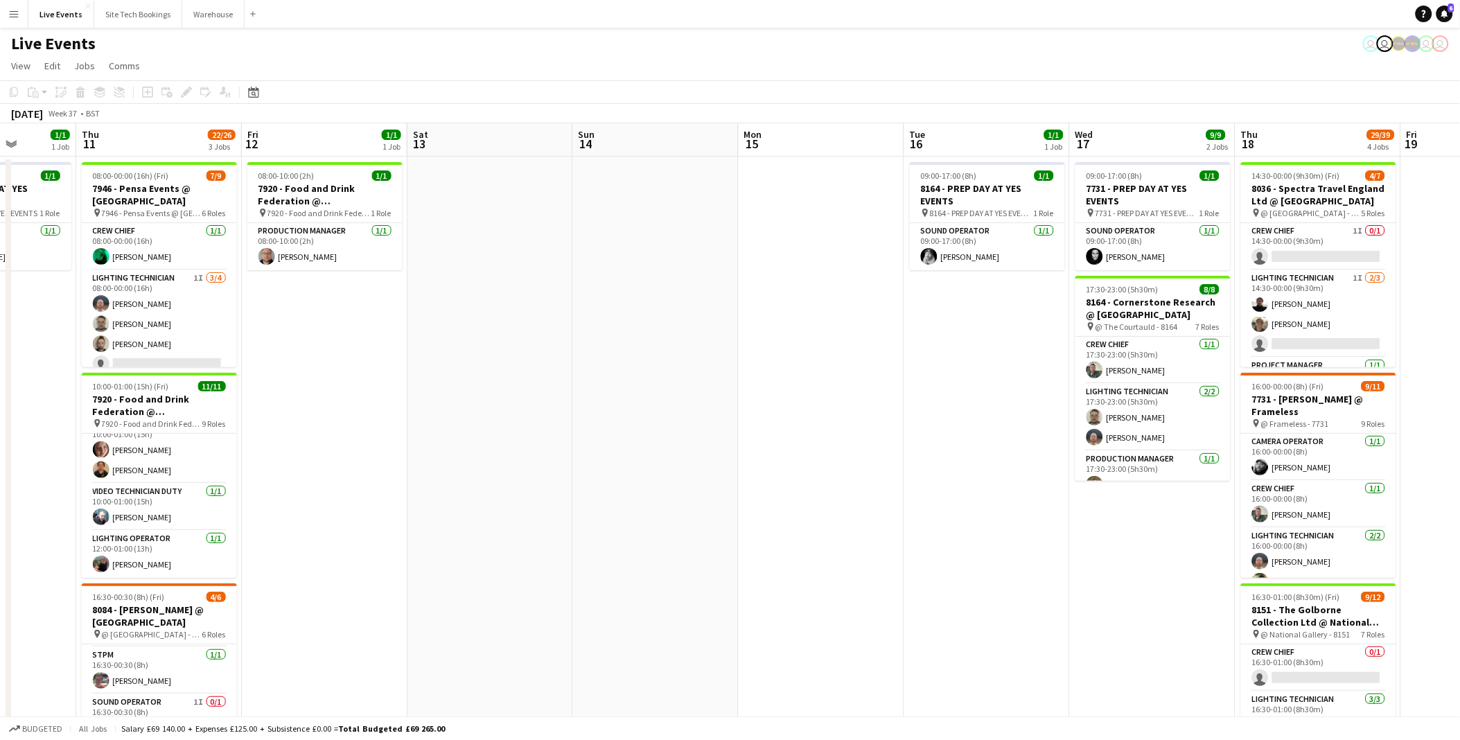
drag, startPoint x: 1019, startPoint y: 487, endPoint x: 872, endPoint y: 486, distance: 147.6
click at [872, 486] on app-calendar-viewport "Mon 8 1/1 1 Job Tue 9 18/18 1 Job Wed 10 1/1 1 Job Thu 11 22/26 3 Jobs Fri 12 1…" at bounding box center [730, 632] width 1460 height 1018
